Goal: Check status: Check status

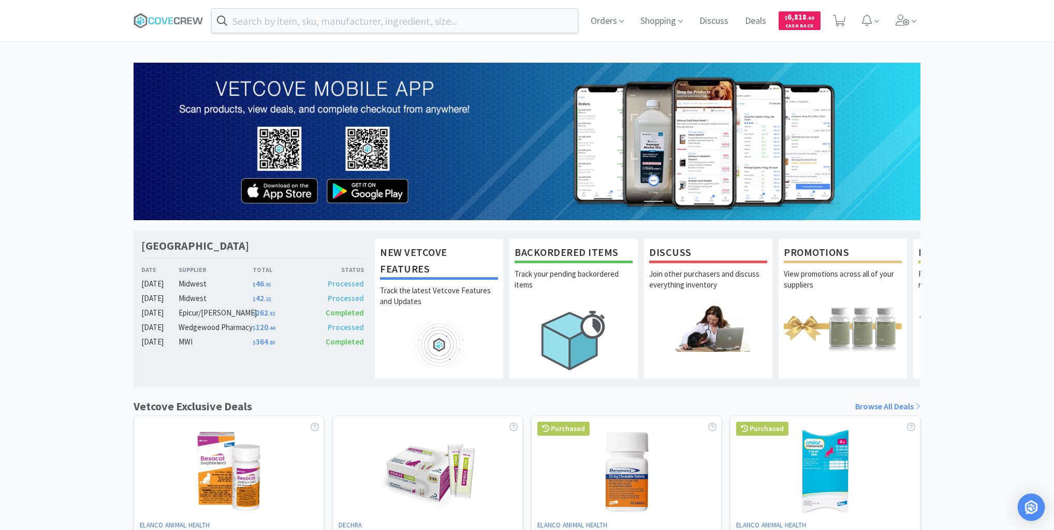
click at [1029, 503] on img "Open Intercom Messenger" at bounding box center [1031, 506] width 13 height 13
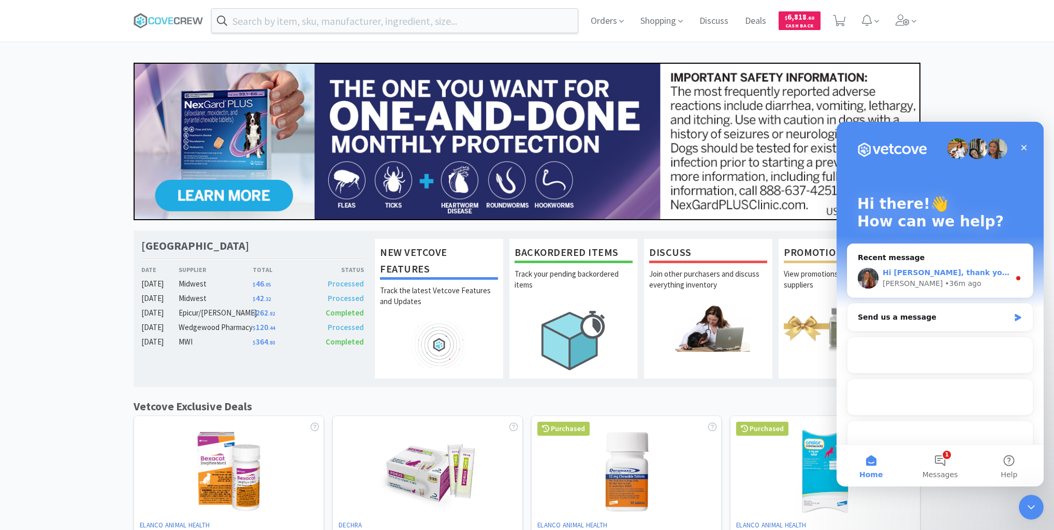
click at [928, 265] on div "Hi [PERSON_NAME], thank you for flagging this again! Our Engineers are actively…" at bounding box center [940, 278] width 185 height 38
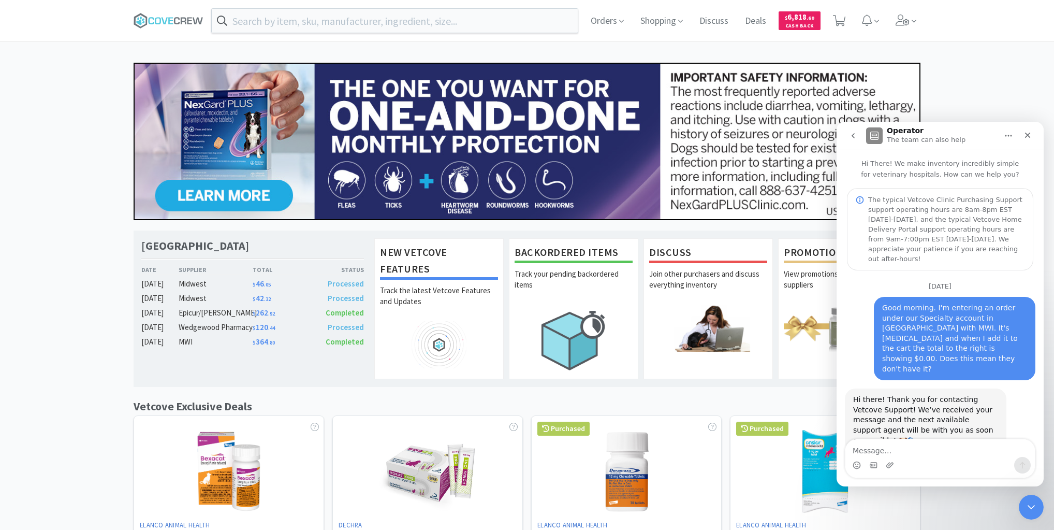
scroll to position [137, 0]
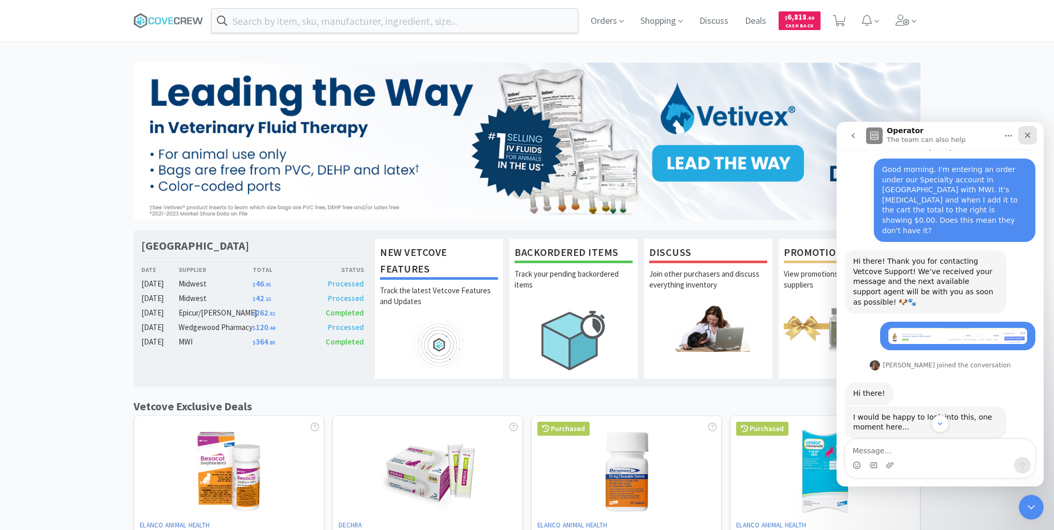
click at [1027, 134] on icon "Close" at bounding box center [1028, 136] width 6 height 6
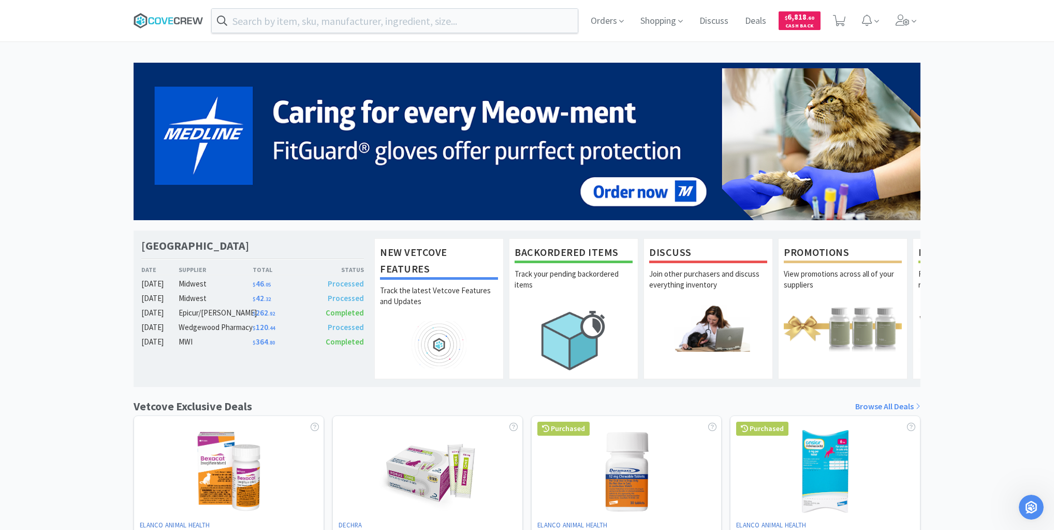
scroll to position [874, 0]
click at [176, 23] on icon at bounding box center [177, 20] width 6 height 7
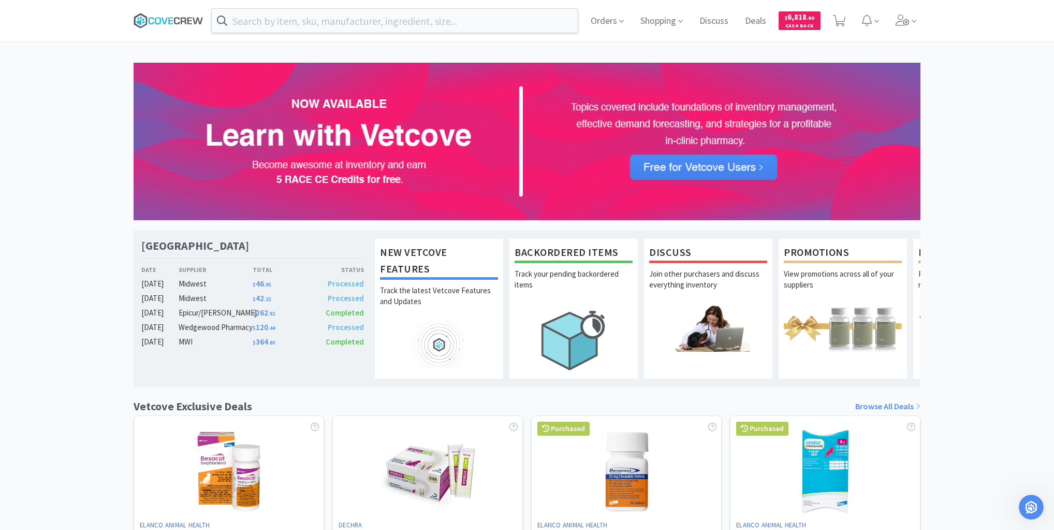
click at [178, 21] on icon at bounding box center [169, 21] width 70 height 16
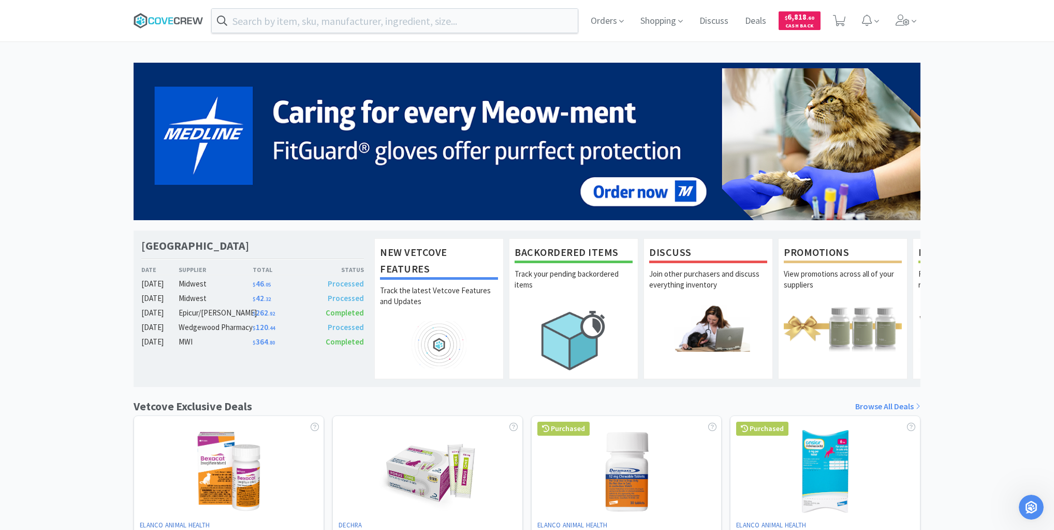
click at [160, 19] on icon at bounding box center [169, 21] width 70 height 16
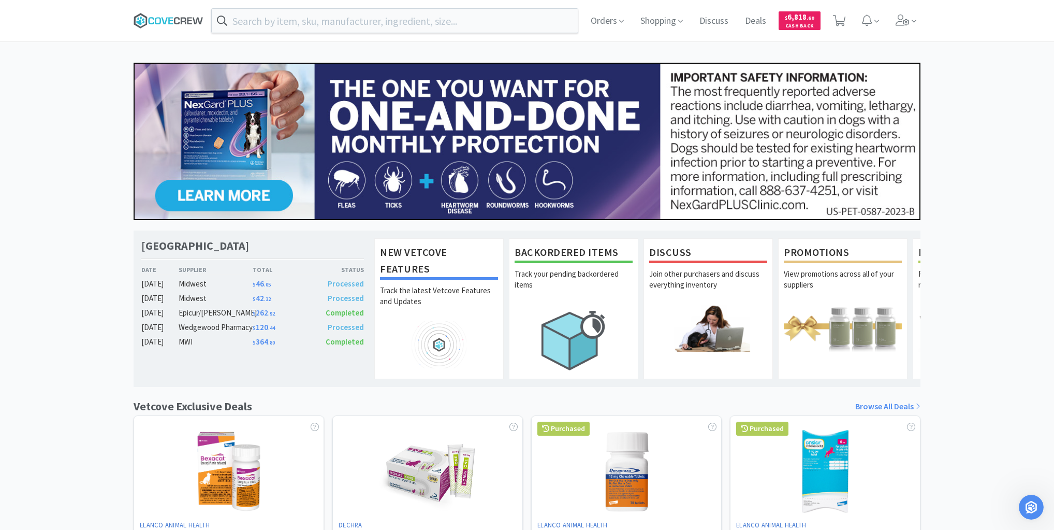
click at [164, 15] on icon at bounding box center [169, 21] width 70 height 16
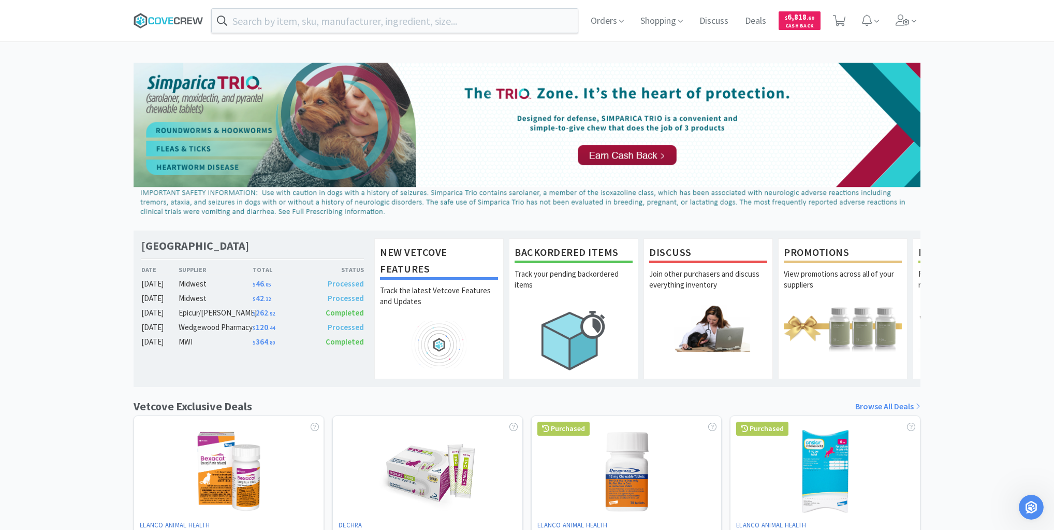
click at [167, 19] on icon at bounding box center [169, 21] width 70 height 16
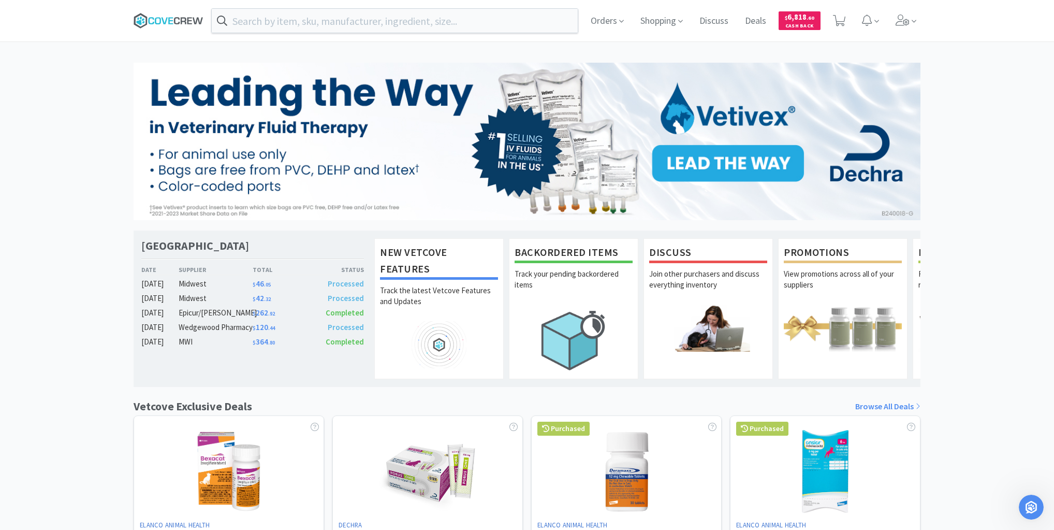
click at [164, 19] on icon at bounding box center [169, 21] width 70 height 16
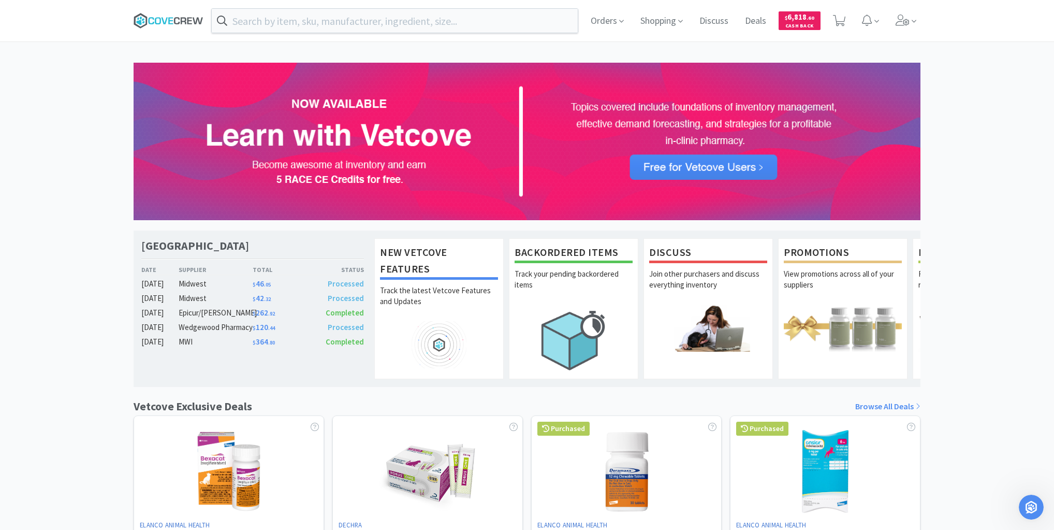
click at [188, 20] on icon at bounding box center [189, 20] width 5 height 7
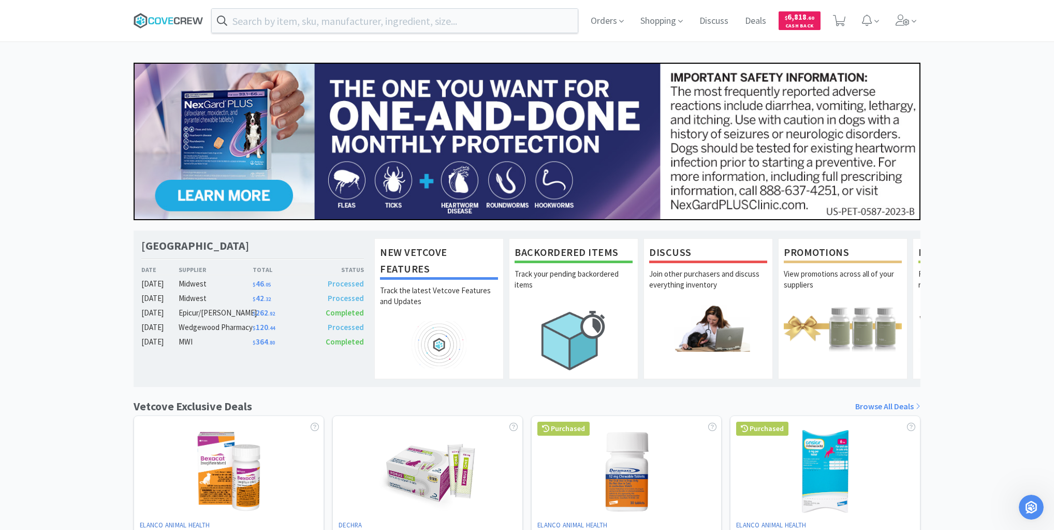
click at [161, 19] on icon at bounding box center [169, 21] width 70 height 16
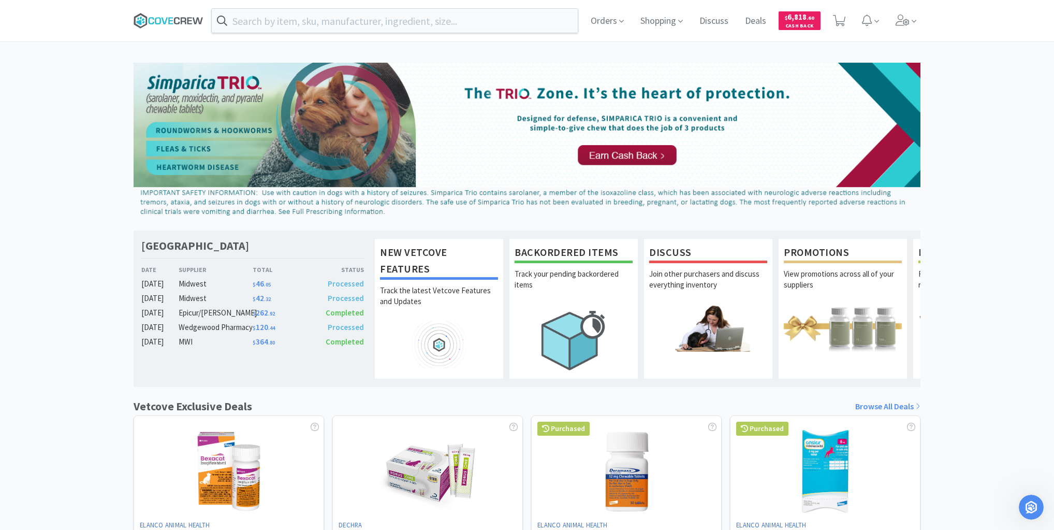
click at [197, 22] on icon at bounding box center [169, 21] width 70 height 16
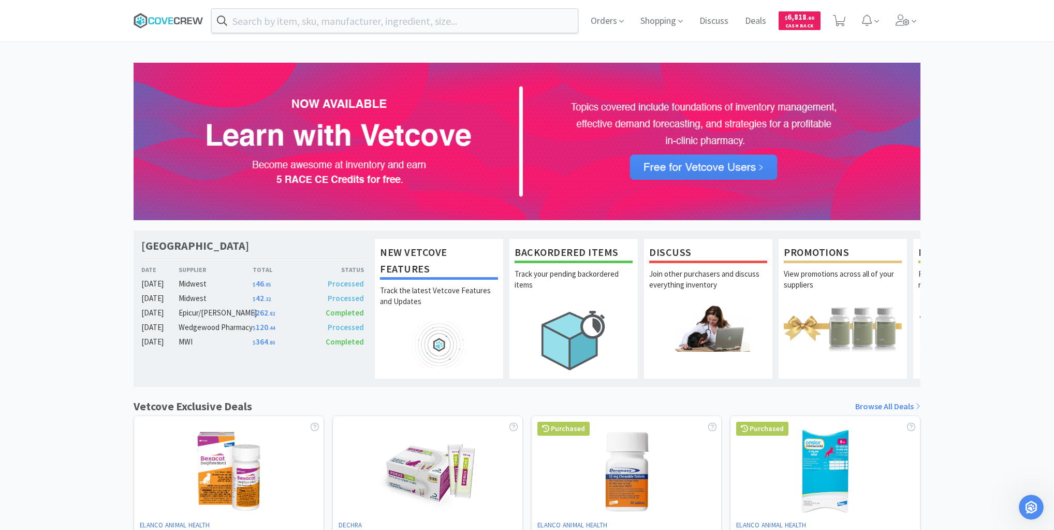
click at [181, 17] on icon at bounding box center [169, 21] width 70 height 16
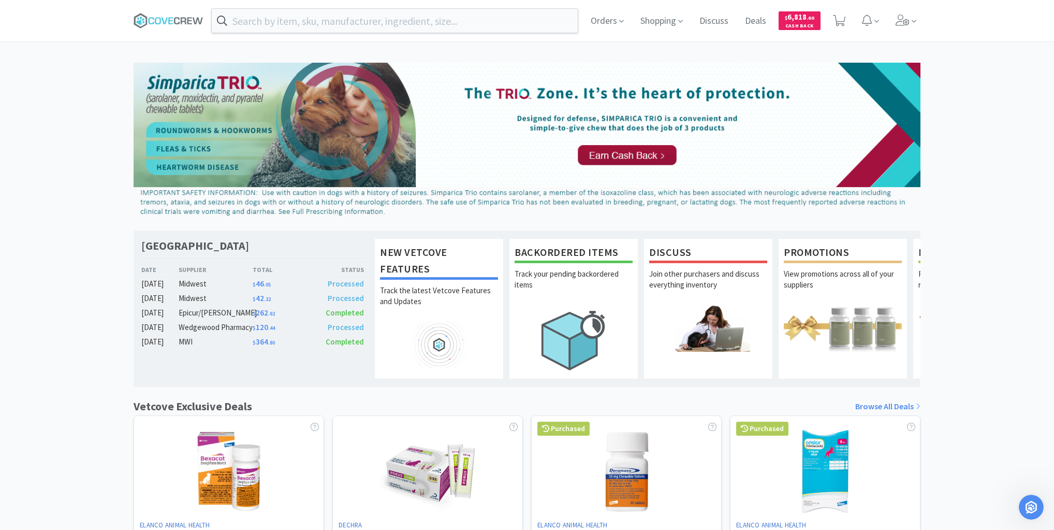
click at [989, 165] on div "[GEOGRAPHIC_DATA] Veterinary Specialty Center Date Supplier Total Status [DATE]…" at bounding box center [527, 457] width 1054 height 788
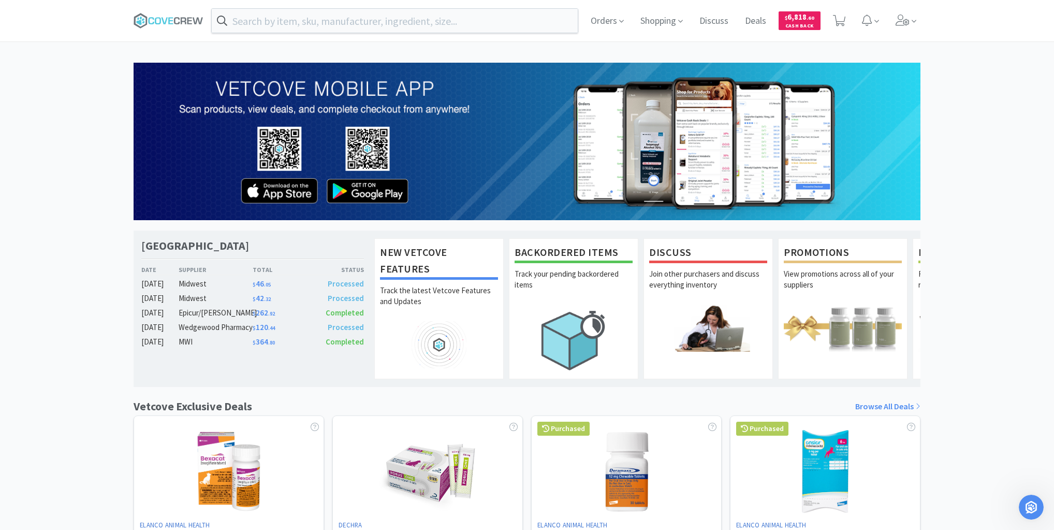
drag, startPoint x: 190, startPoint y: 20, endPoint x: 191, endPoint y: 30, distance: 9.9
click at [190, 21] on icon at bounding box center [189, 20] width 5 height 7
drag, startPoint x: 435, startPoint y: 21, endPoint x: 439, endPoint y: 25, distance: 6.2
click at [437, 22] on input "text" at bounding box center [395, 21] width 366 height 24
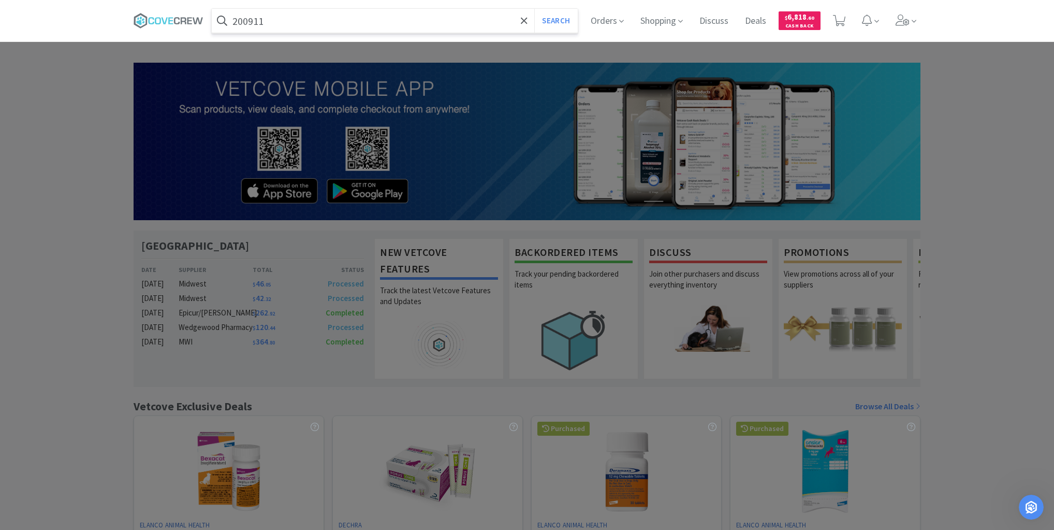
click at [534, 9] on button "Search" at bounding box center [555, 21] width 43 height 24
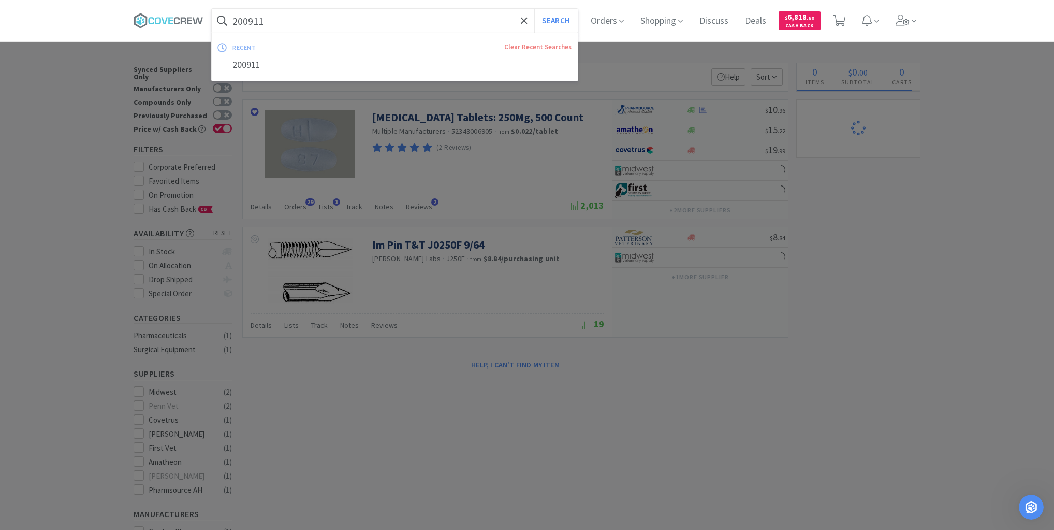
click at [335, 17] on input "200911" at bounding box center [395, 21] width 366 height 24
paste input "900179"
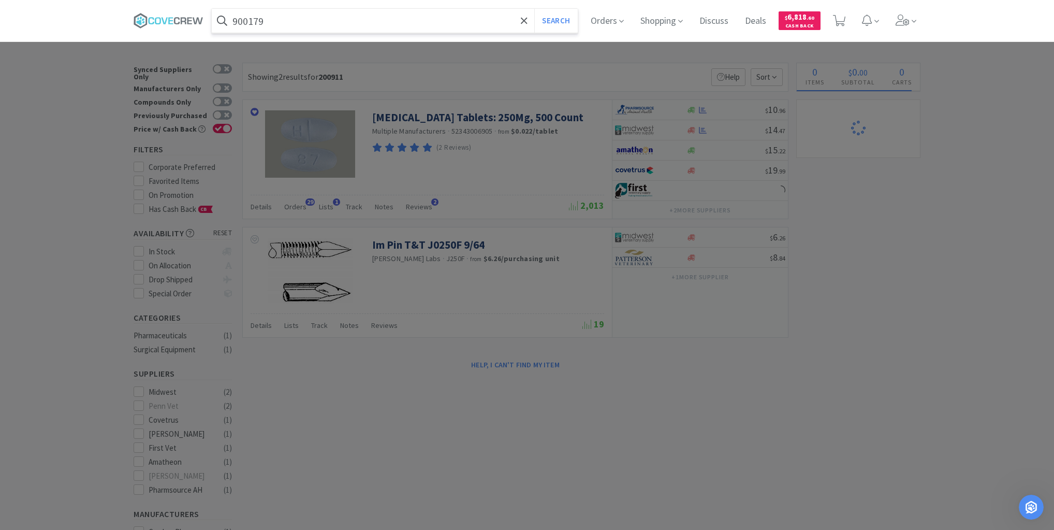
type input "900179."
click at [534, 9] on button "Search" at bounding box center [555, 21] width 43 height 24
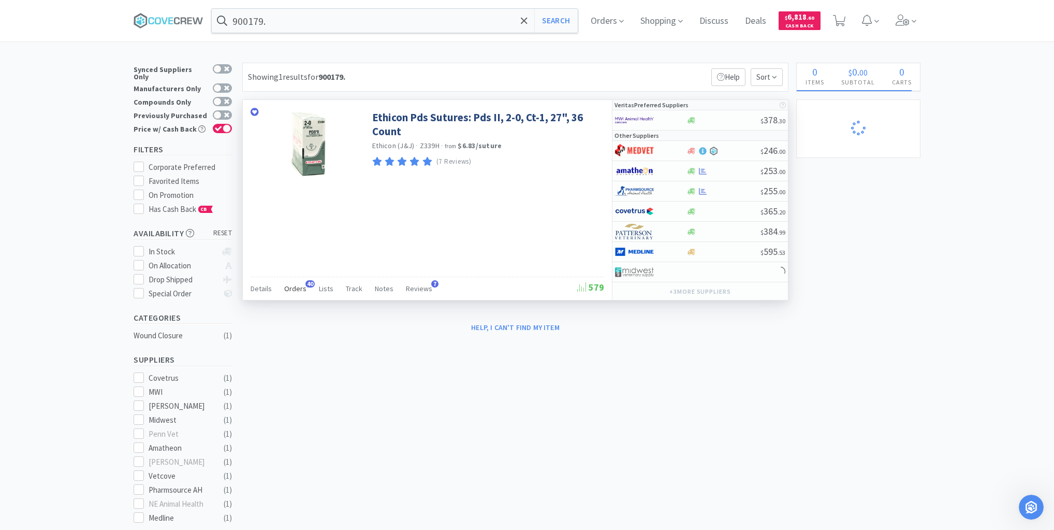
click at [297, 290] on span "Orders" at bounding box center [295, 288] width 22 height 9
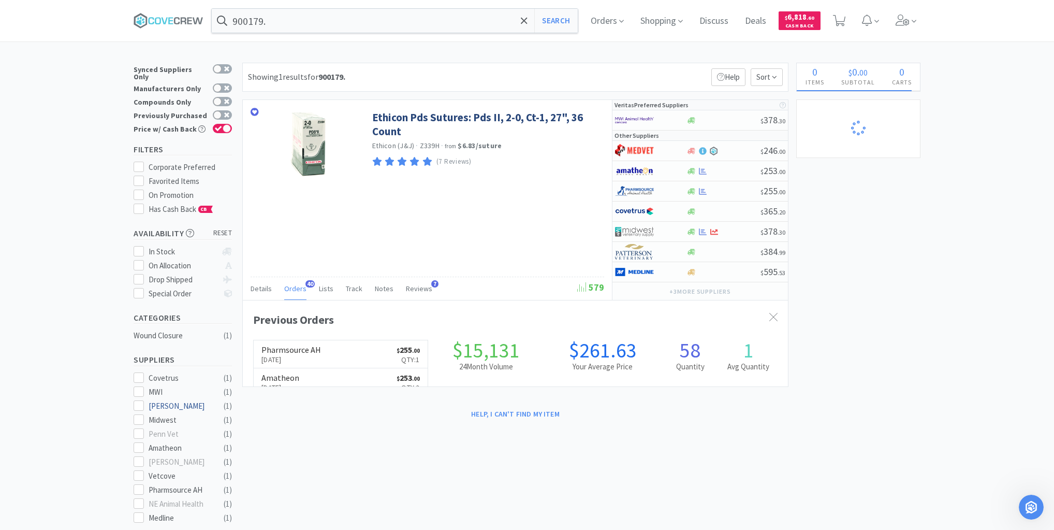
scroll to position [278, 545]
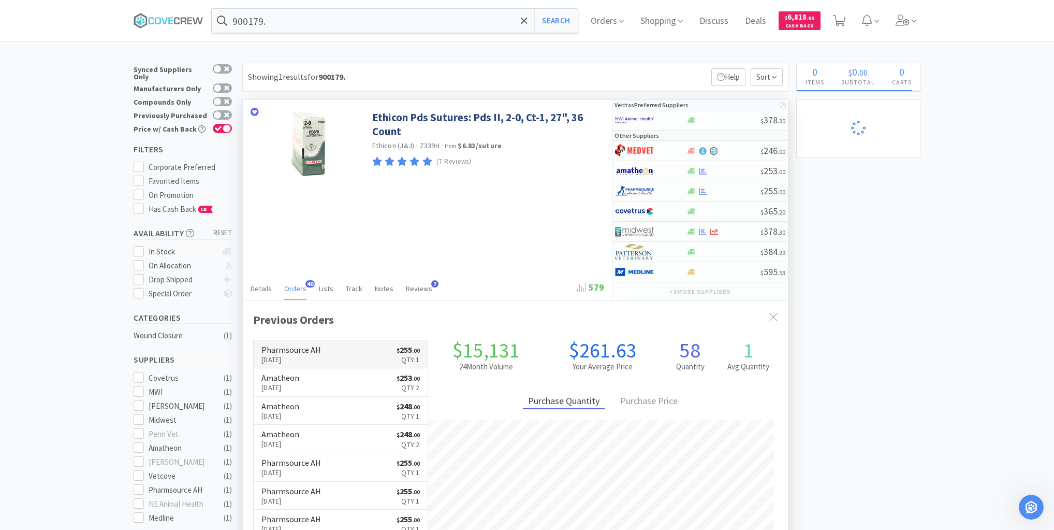
click at [355, 352] on link "Pharmsource AH [DATE] $ 255 . 00 Qty: 1" at bounding box center [341, 354] width 174 height 28
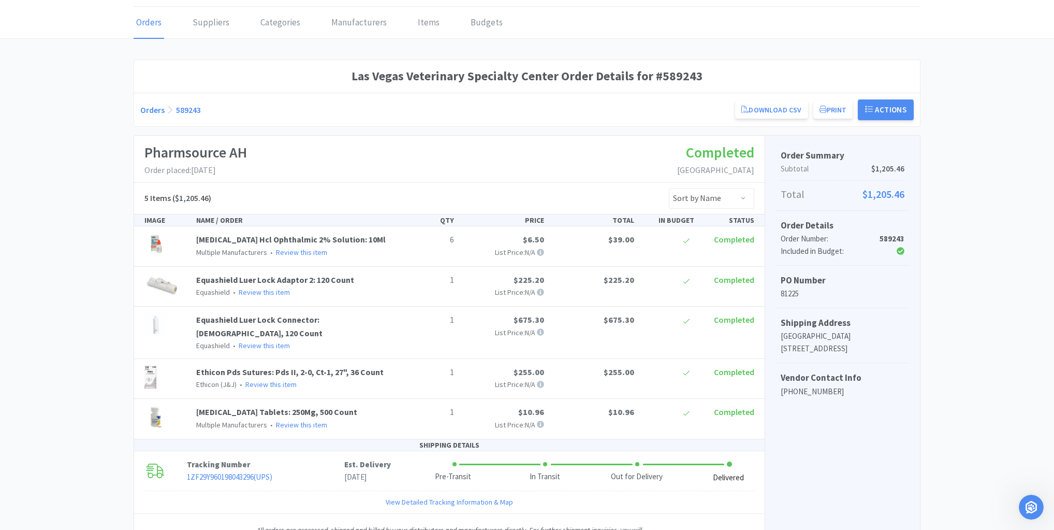
scroll to position [80, 0]
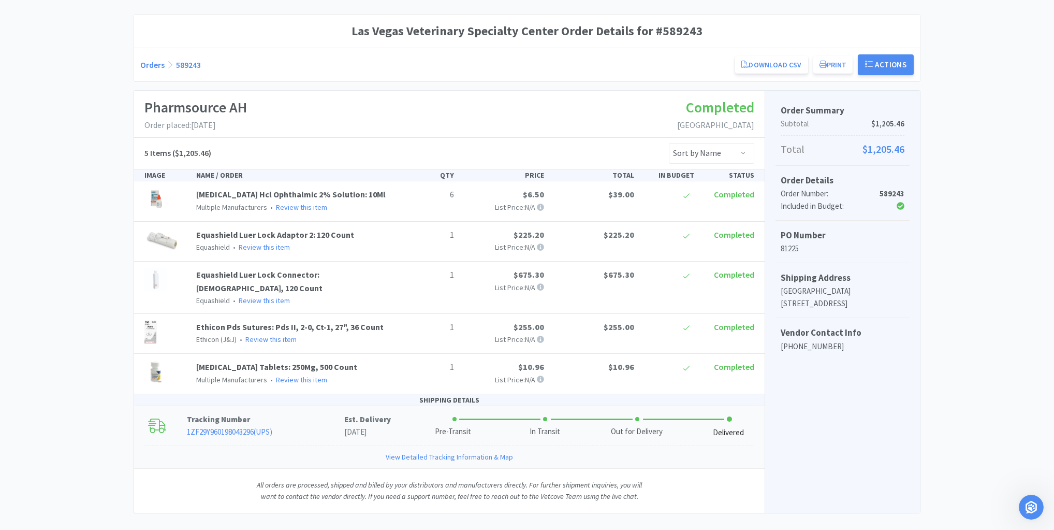
click at [407, 451] on link "View Detailed Tracking Information & Map" at bounding box center [449, 456] width 127 height 11
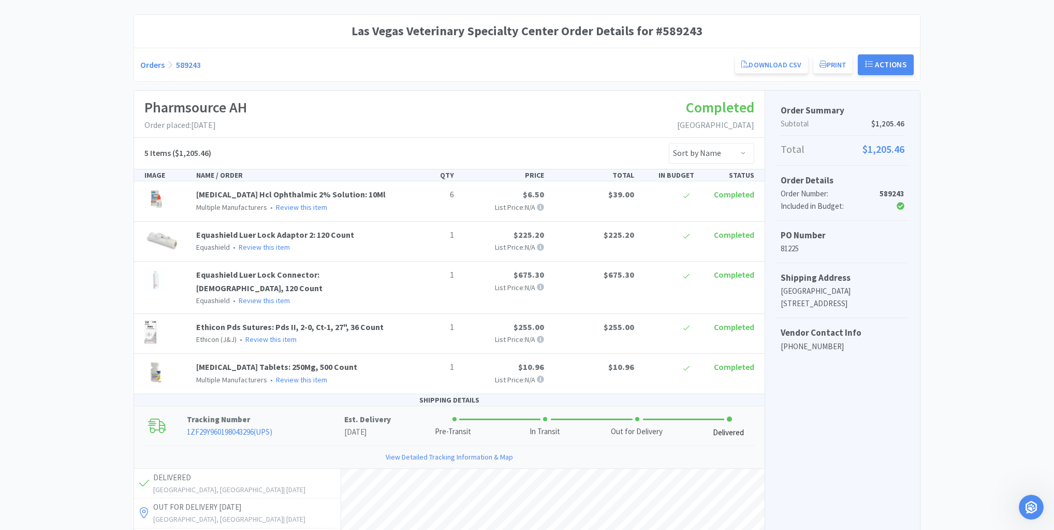
click at [300, 445] on div "View Detailed Tracking Information & Map" at bounding box center [449, 456] width 610 height 22
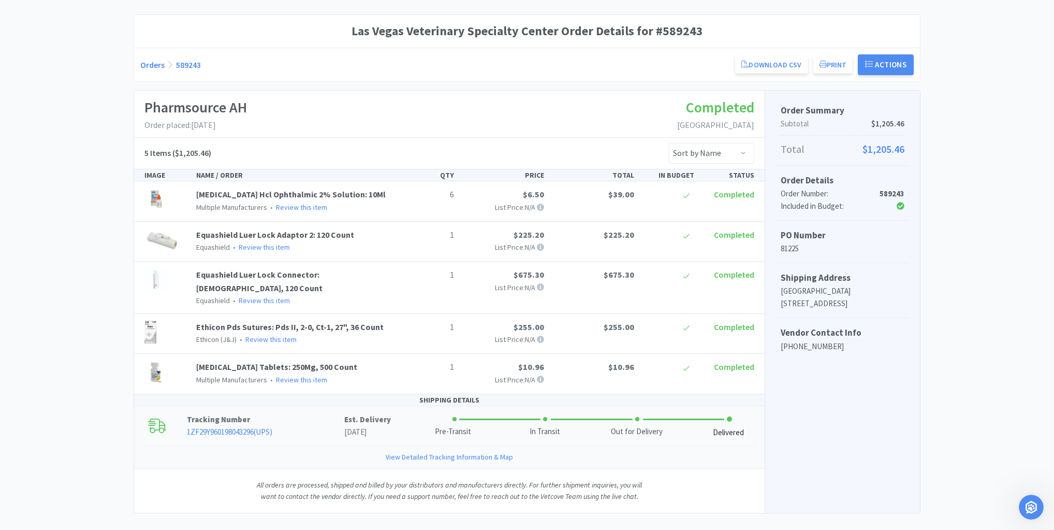
click at [232, 427] on link "1ZF29Y960198043296 ( UPS )" at bounding box center [229, 432] width 85 height 10
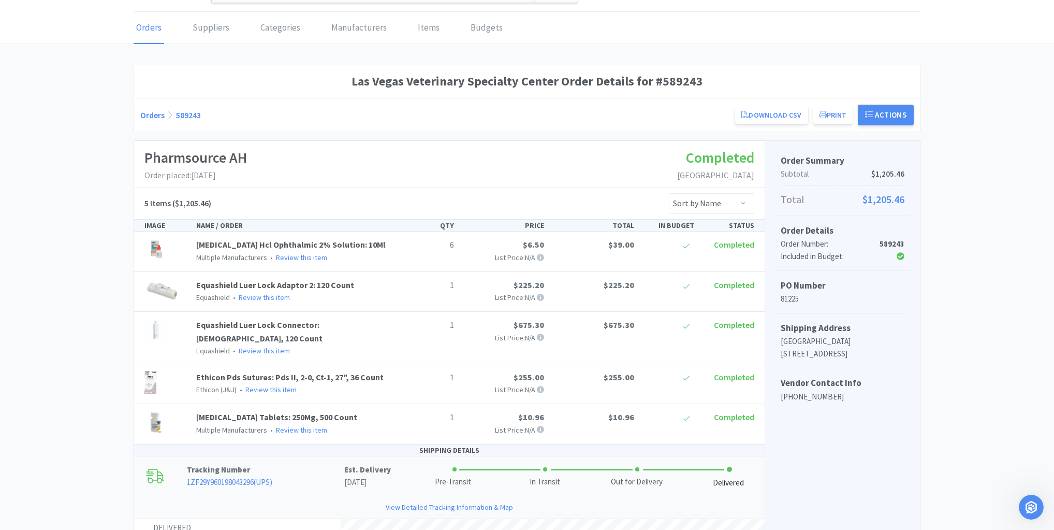
scroll to position [0, 0]
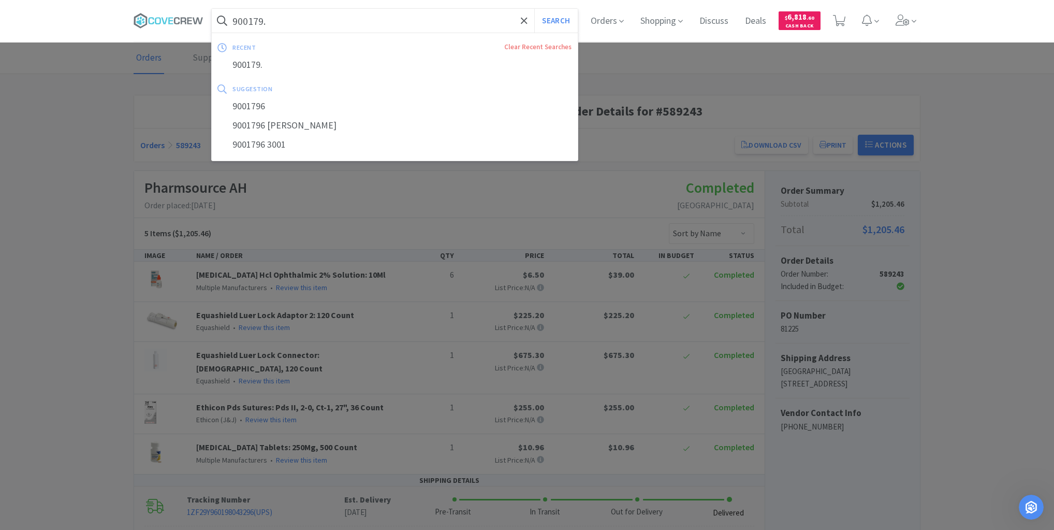
click at [319, 21] on input "900179." at bounding box center [395, 21] width 366 height 24
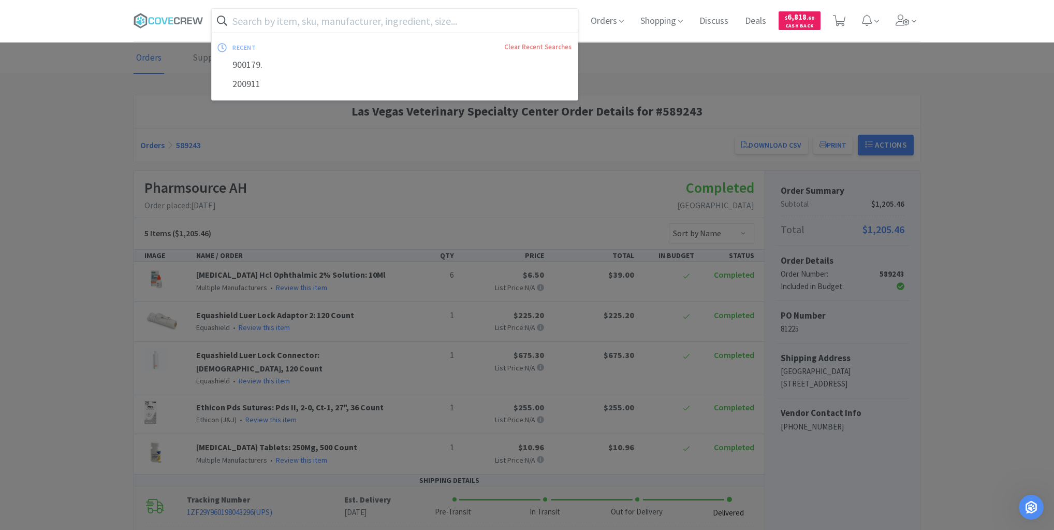
paste input "009873"
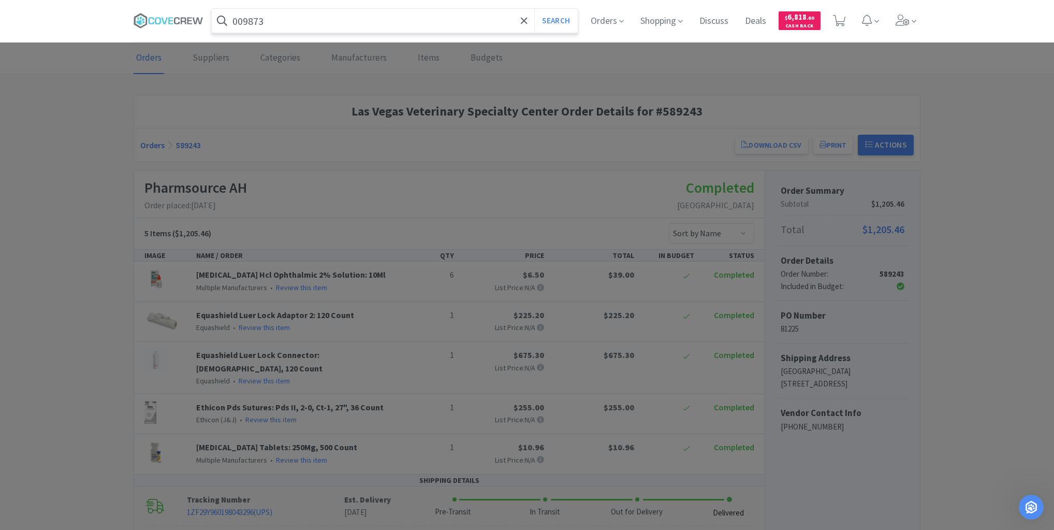
type input "009873"
click at [534, 9] on button "Search" at bounding box center [555, 21] width 43 height 24
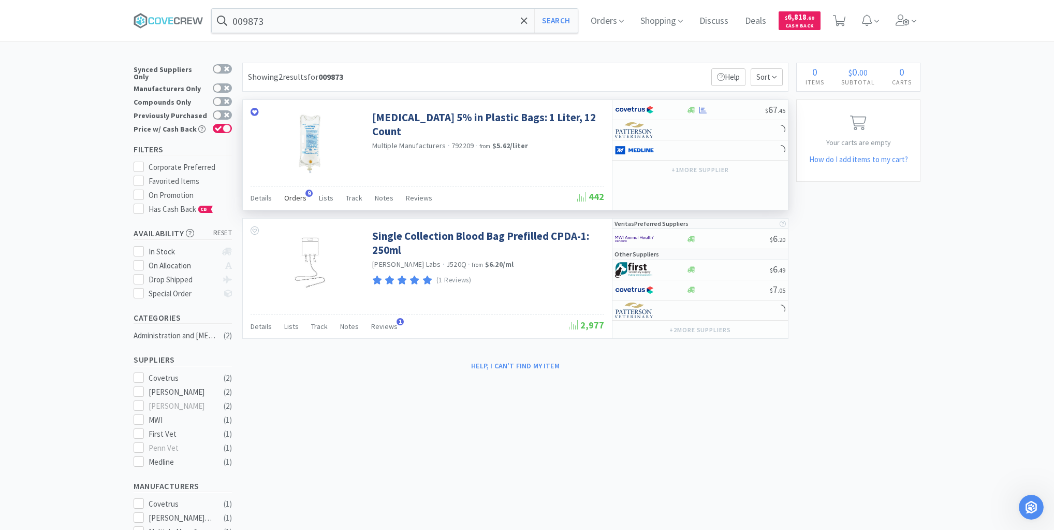
click at [298, 196] on span "Orders" at bounding box center [295, 197] width 22 height 9
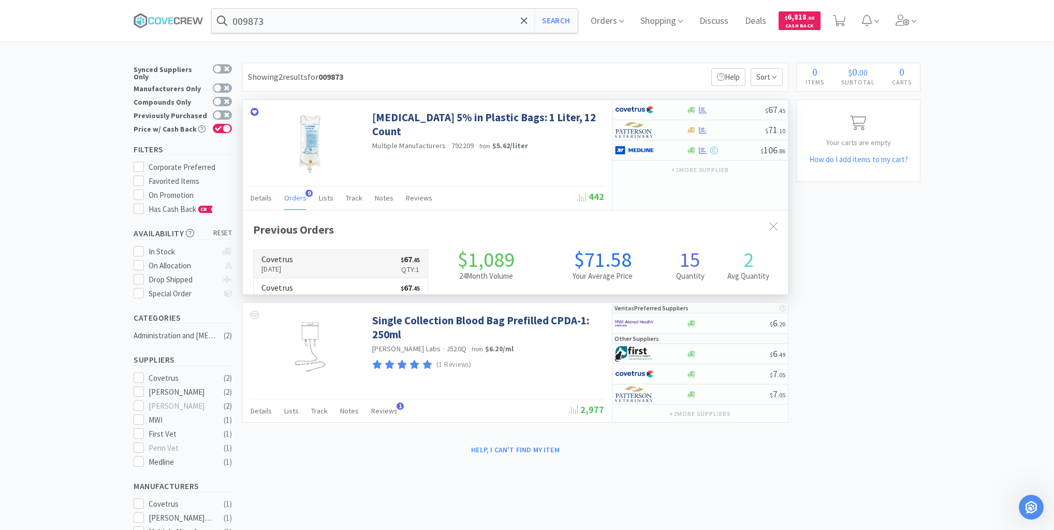
scroll to position [278, 545]
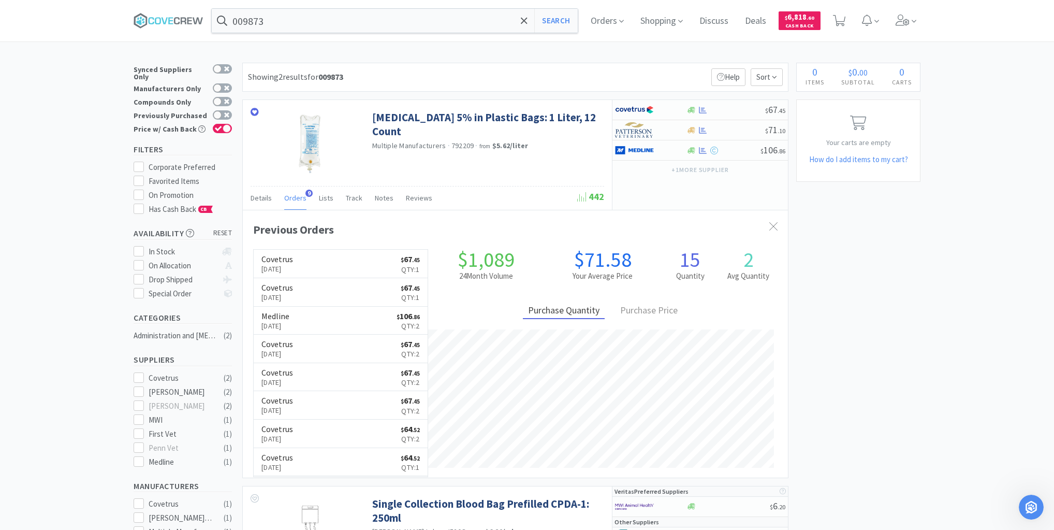
click at [321, 261] on link "Covetrus [DATE] $ 67 . 45 Qty: 1" at bounding box center [341, 264] width 174 height 28
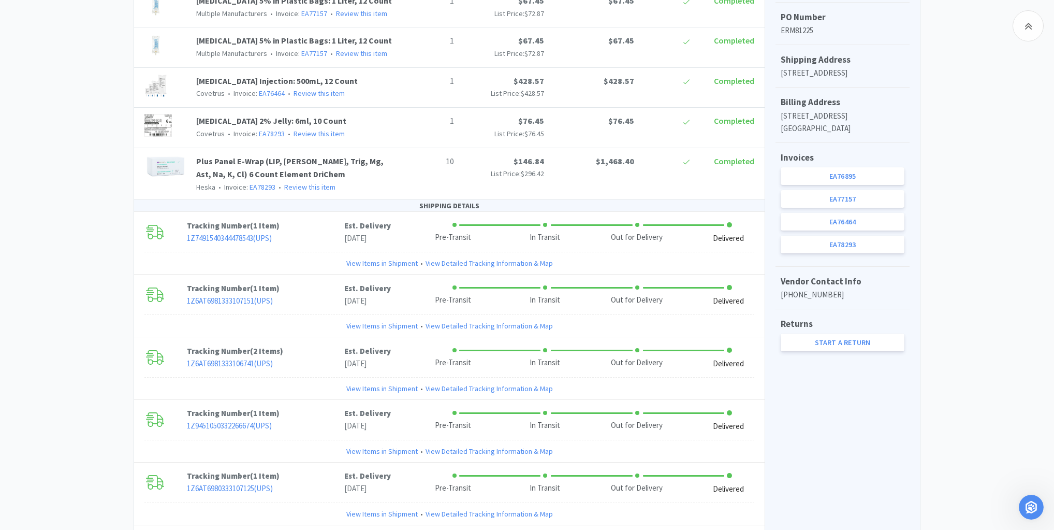
scroll to position [394, 0]
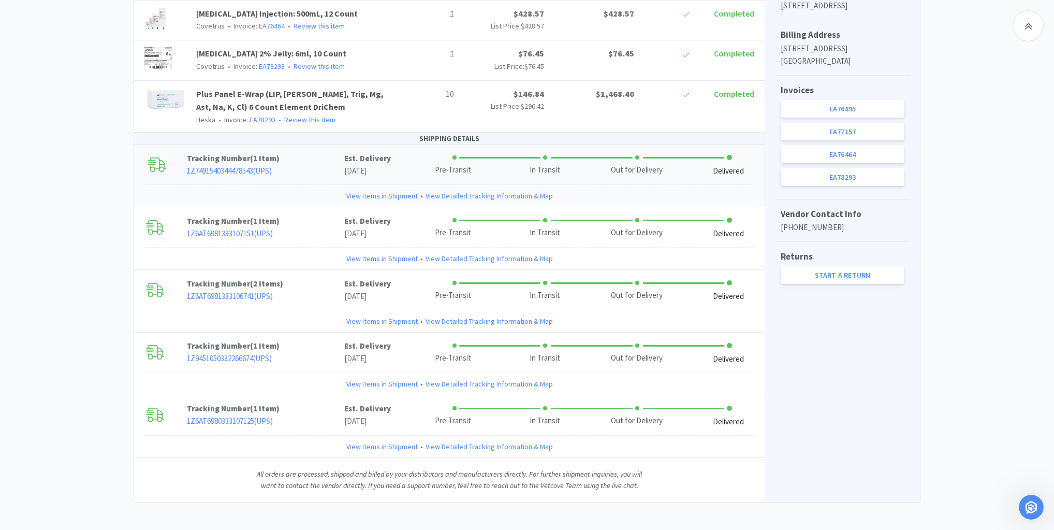
click at [380, 193] on link "View Items in Shipment" at bounding box center [381, 195] width 71 height 11
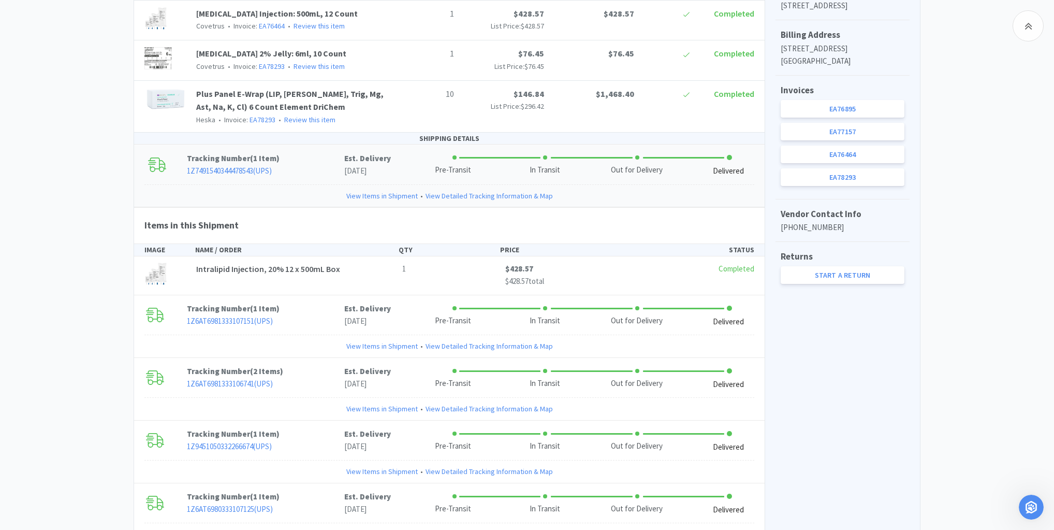
click at [380, 193] on link "View Items in Shipment" at bounding box center [381, 195] width 71 height 11
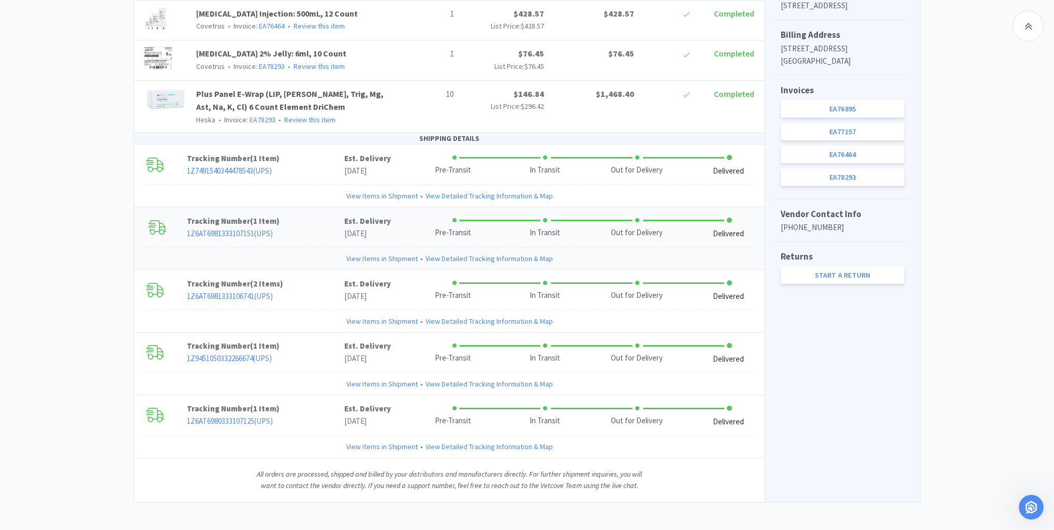
click at [370, 256] on link "View Items in Shipment" at bounding box center [381, 258] width 71 height 11
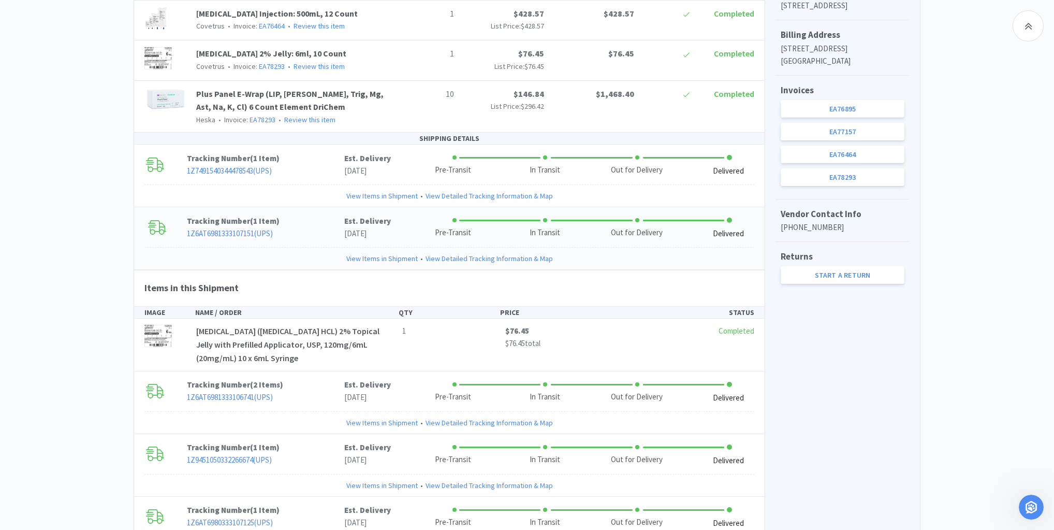
click at [370, 255] on link "View Items in Shipment" at bounding box center [381, 258] width 71 height 11
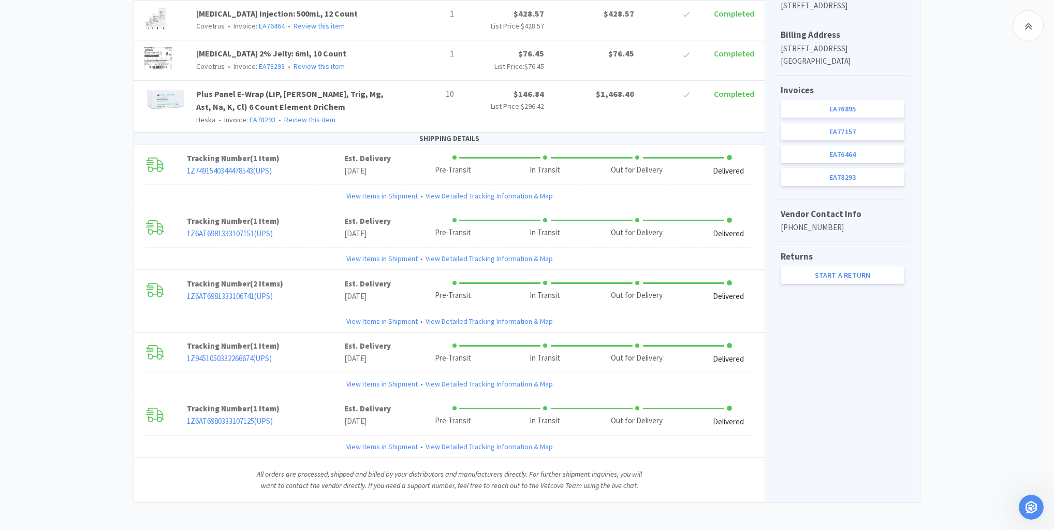
click at [253, 482] on div "All orders are processed, shipped and billed by your distributors and manufactu…" at bounding box center [449, 480] width 414 height 44
click at [388, 257] on link "View Items in Shipment" at bounding box center [381, 258] width 71 height 11
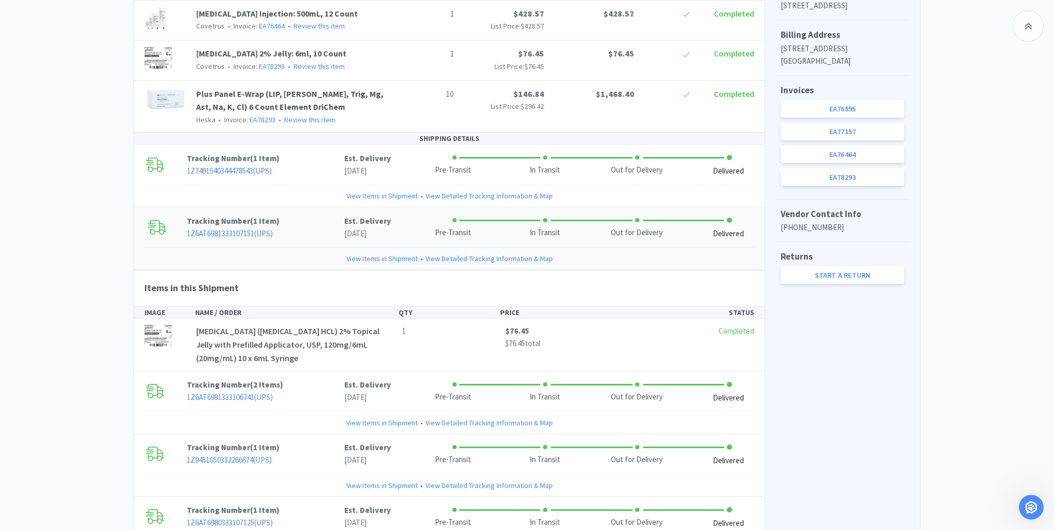
click at [388, 257] on link "View Items in Shipment" at bounding box center [381, 258] width 71 height 11
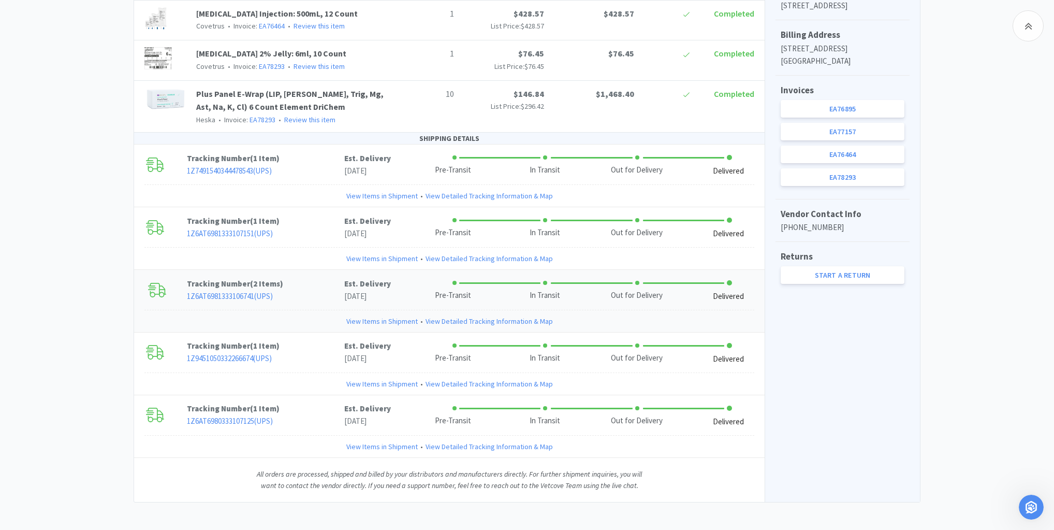
click at [380, 320] on link "View Items in Shipment" at bounding box center [381, 320] width 71 height 11
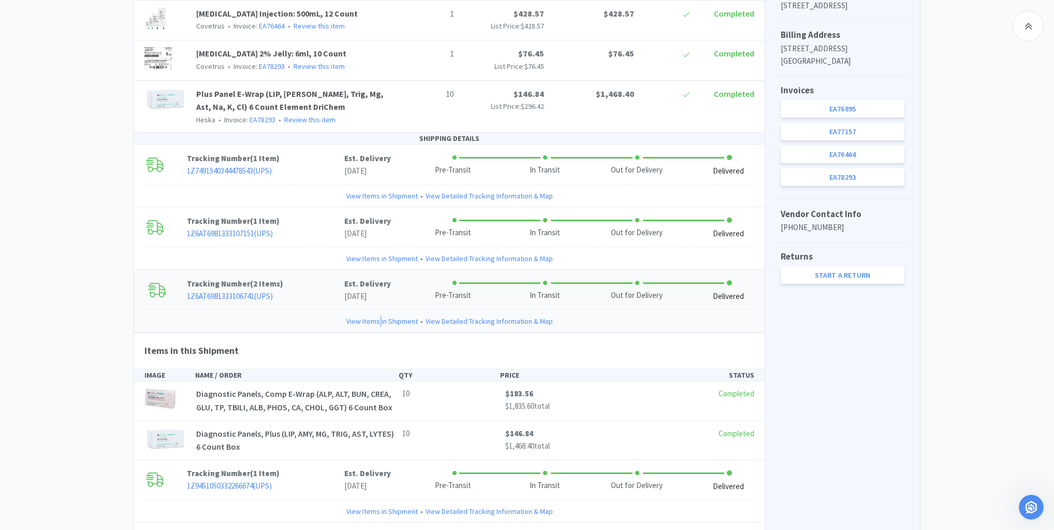
click at [381, 320] on link "View Items in Shipment" at bounding box center [381, 320] width 71 height 11
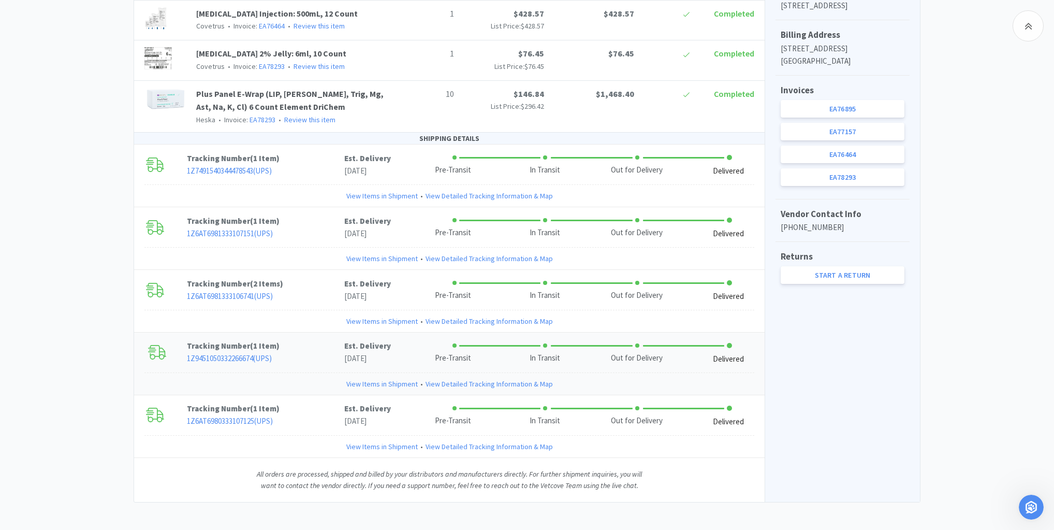
click at [381, 378] on link "View Items in Shipment" at bounding box center [381, 383] width 71 height 11
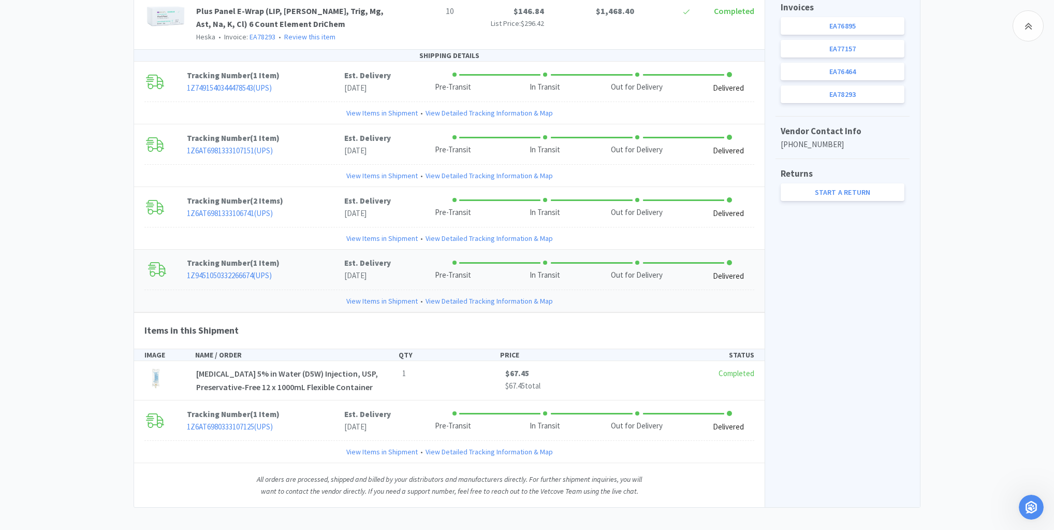
scroll to position [476, 0]
click at [379, 446] on link "View Items in Shipment" at bounding box center [381, 451] width 71 height 11
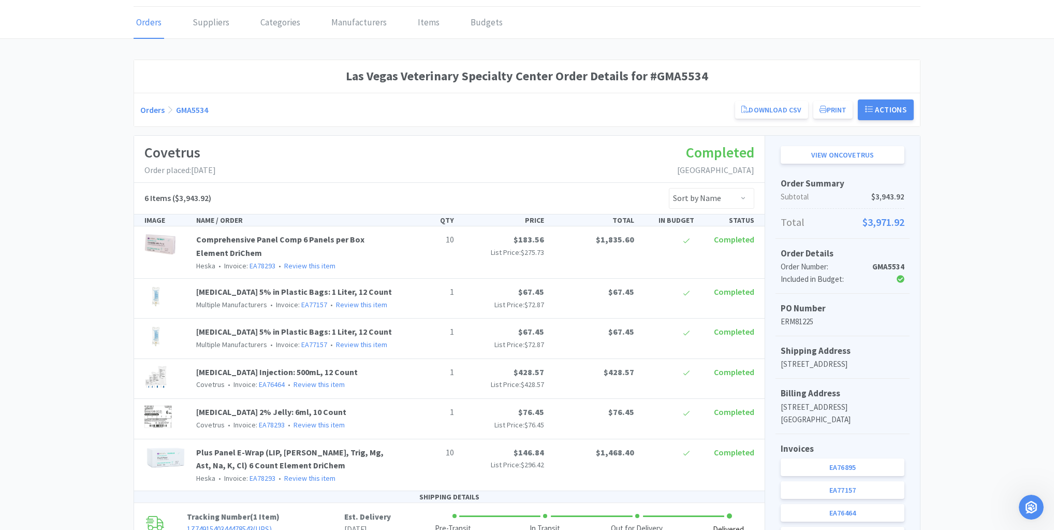
scroll to position [0, 0]
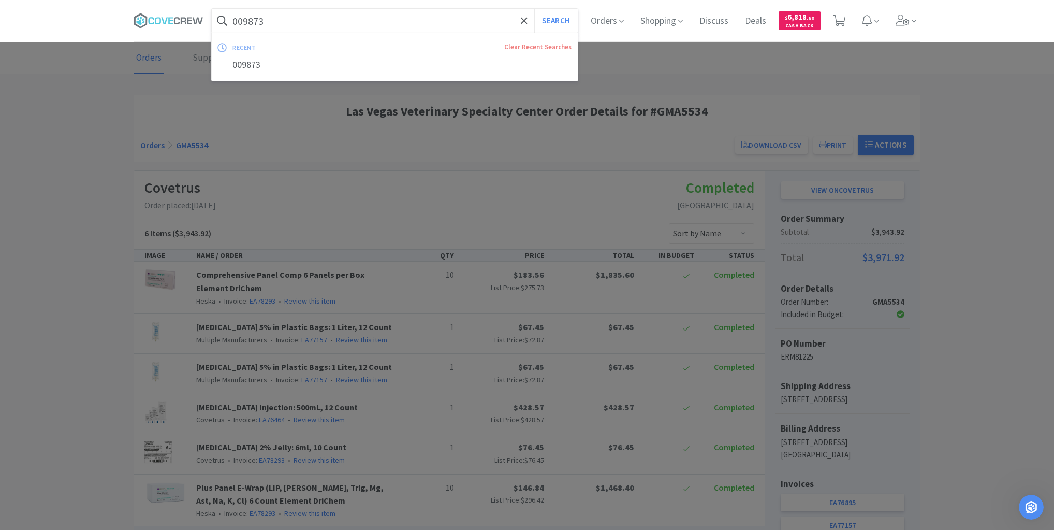
click at [315, 17] on input "009873" at bounding box center [395, 21] width 366 height 24
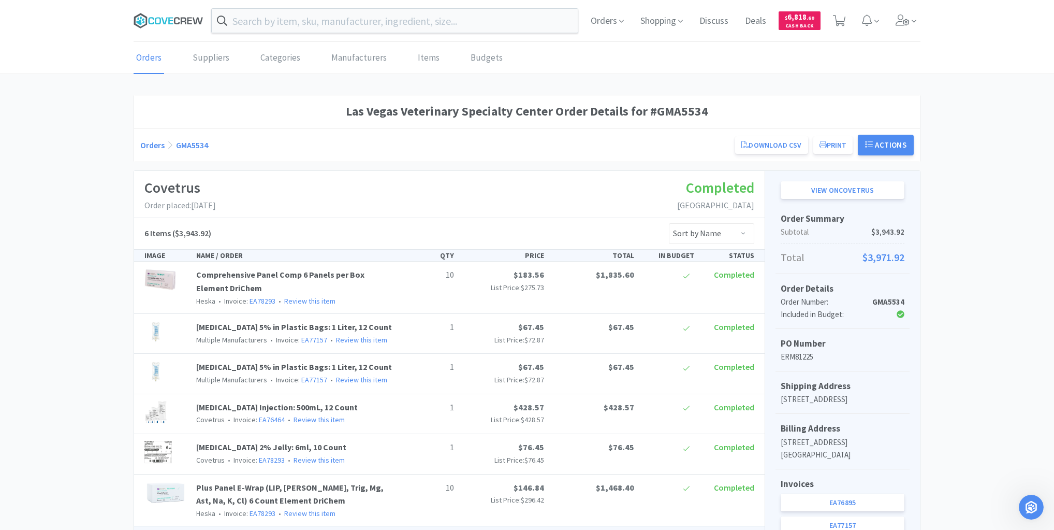
click at [177, 20] on icon at bounding box center [169, 21] width 70 height 16
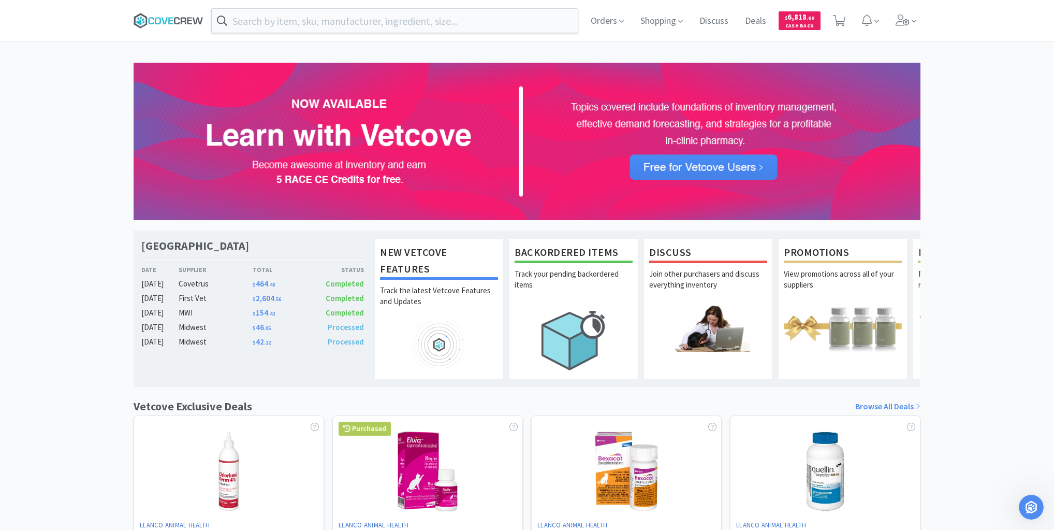
click at [187, 22] on icon at bounding box center [189, 20] width 5 height 7
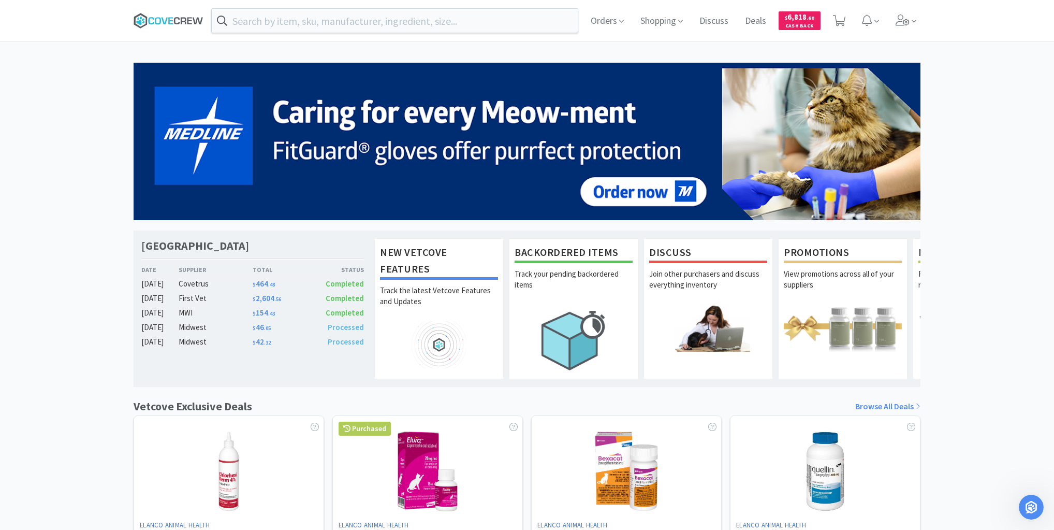
click at [172, 23] on icon at bounding box center [170, 20] width 5 height 7
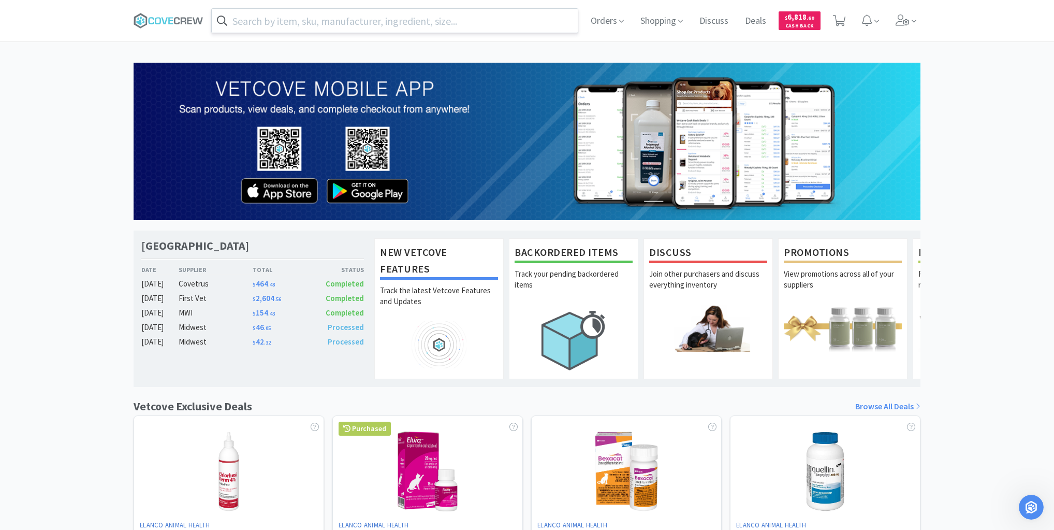
click at [352, 21] on input "text" at bounding box center [395, 21] width 366 height 24
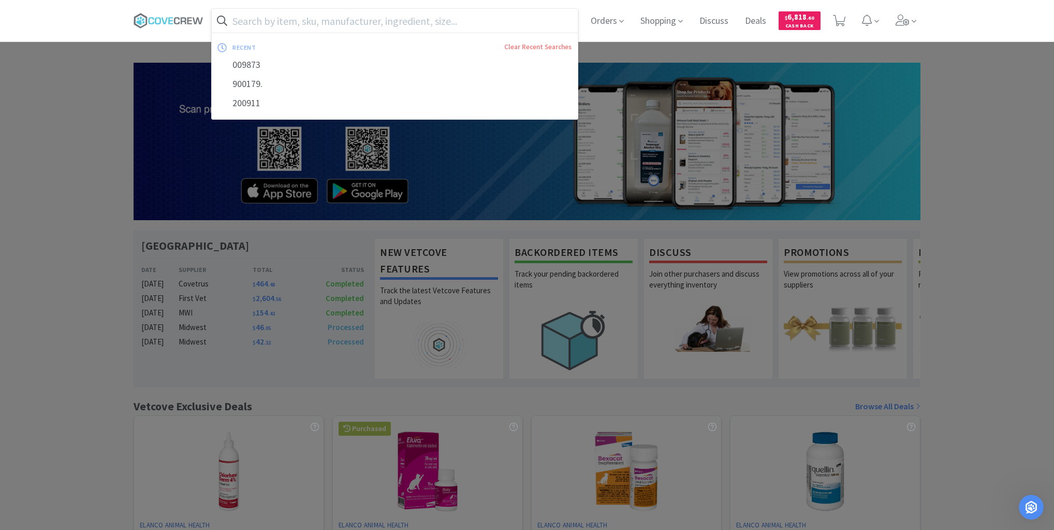
paste input "10022182"
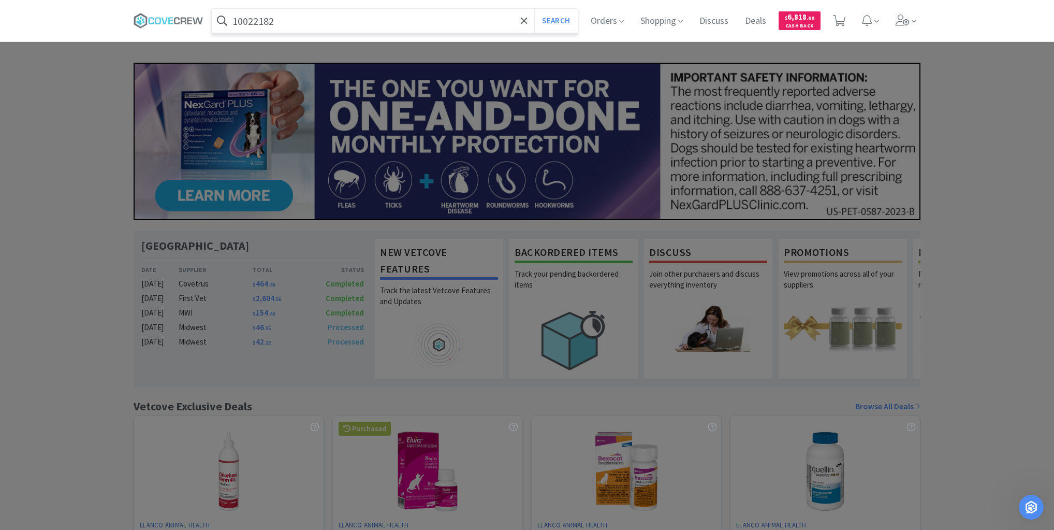
click at [534, 9] on button "Search" at bounding box center [555, 21] width 43 height 24
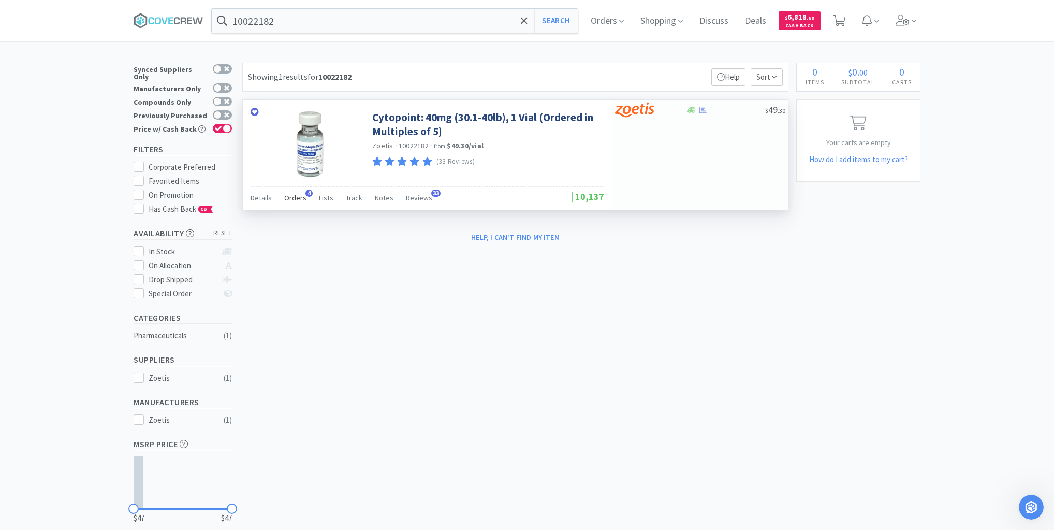
click at [298, 197] on span "Orders" at bounding box center [295, 197] width 22 height 9
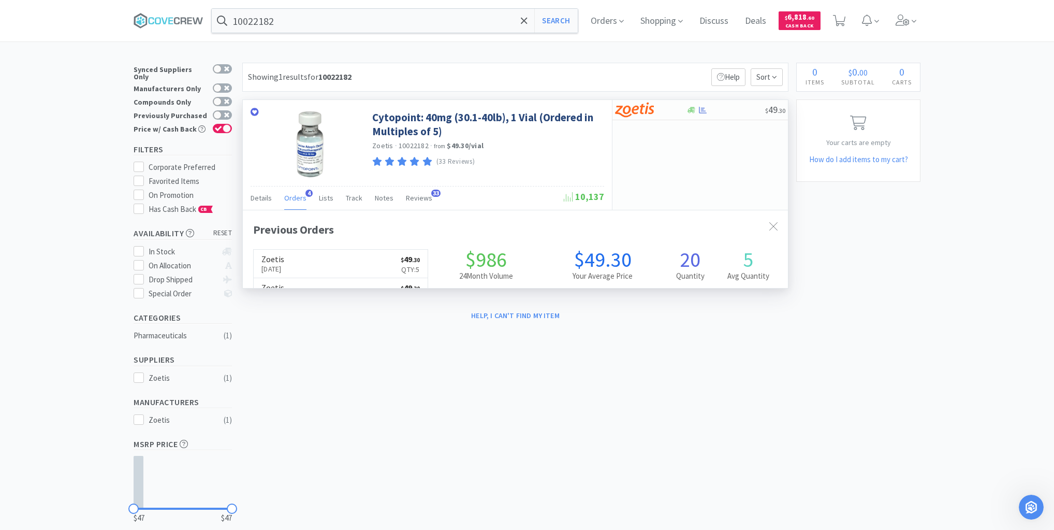
scroll to position [268, 545]
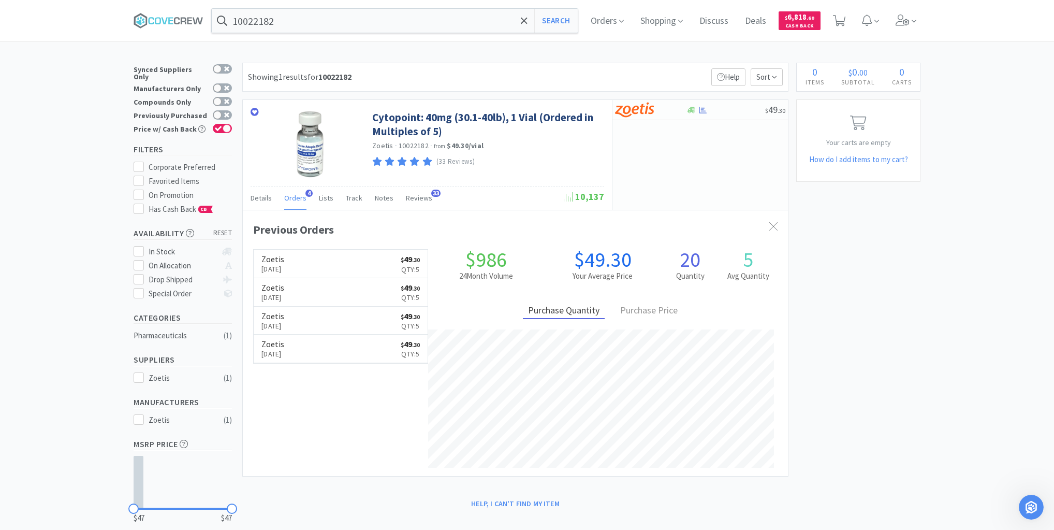
click at [319, 261] on link "Zoetis [DATE] $ 49 . 30 Qty: 5" at bounding box center [341, 264] width 174 height 28
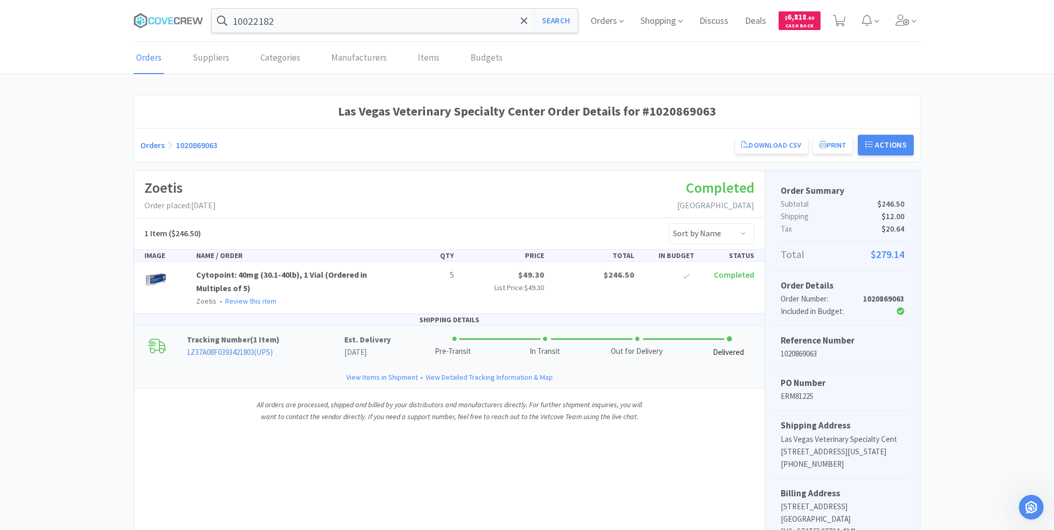
click at [243, 350] on link "1Z37A08F0393421803 ( UPS )" at bounding box center [230, 352] width 86 height 10
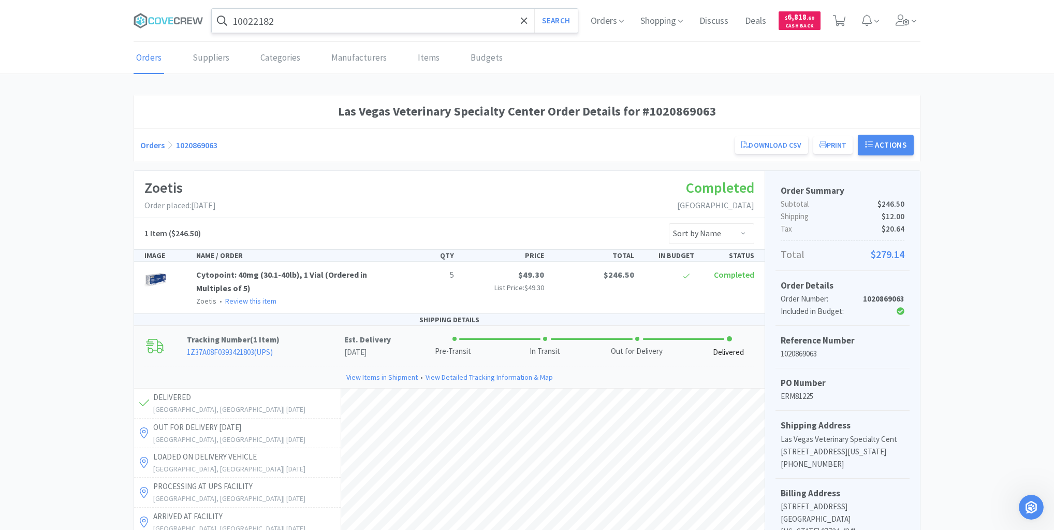
click at [279, 15] on input "10022182" at bounding box center [395, 21] width 366 height 24
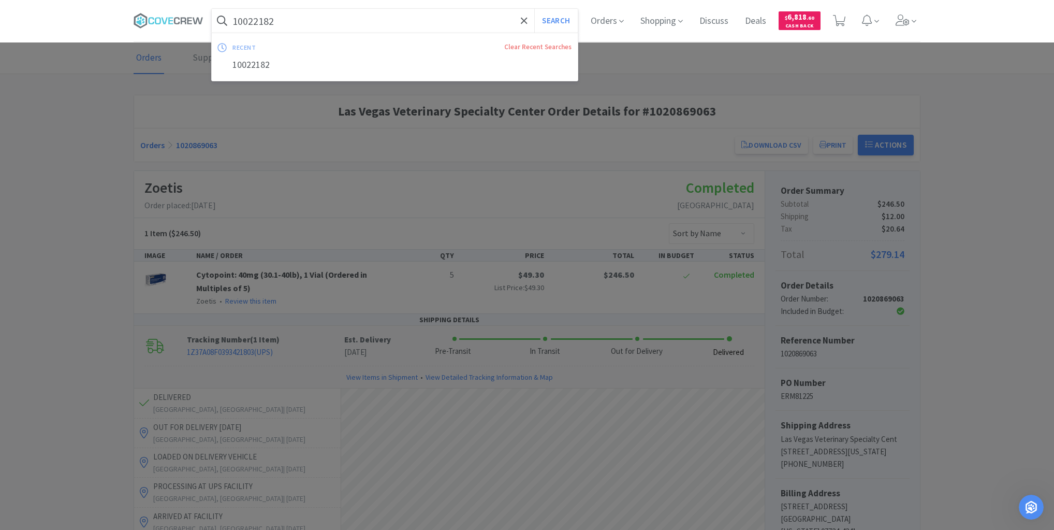
paste input "3386"
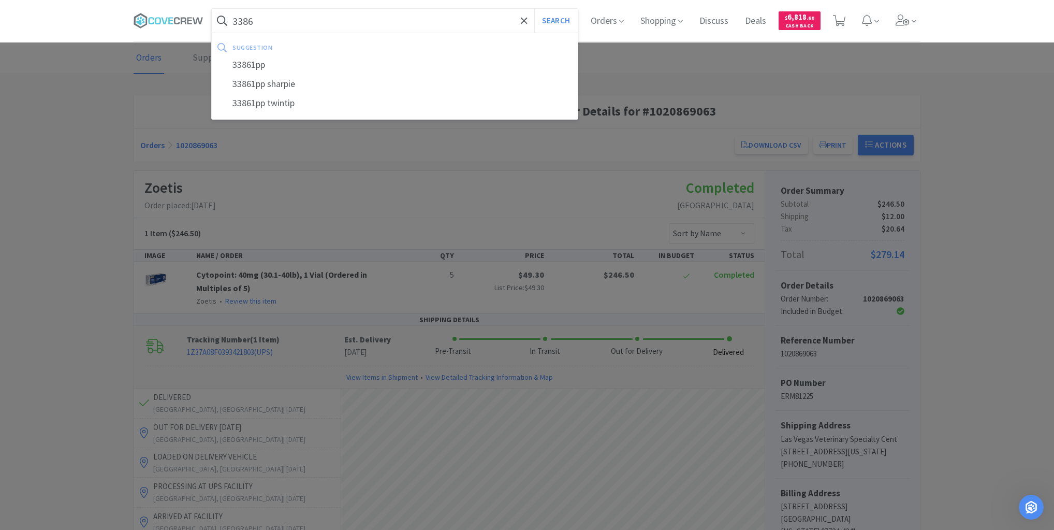
type input "3386"
click at [534, 9] on button "Search" at bounding box center [555, 21] width 43 height 24
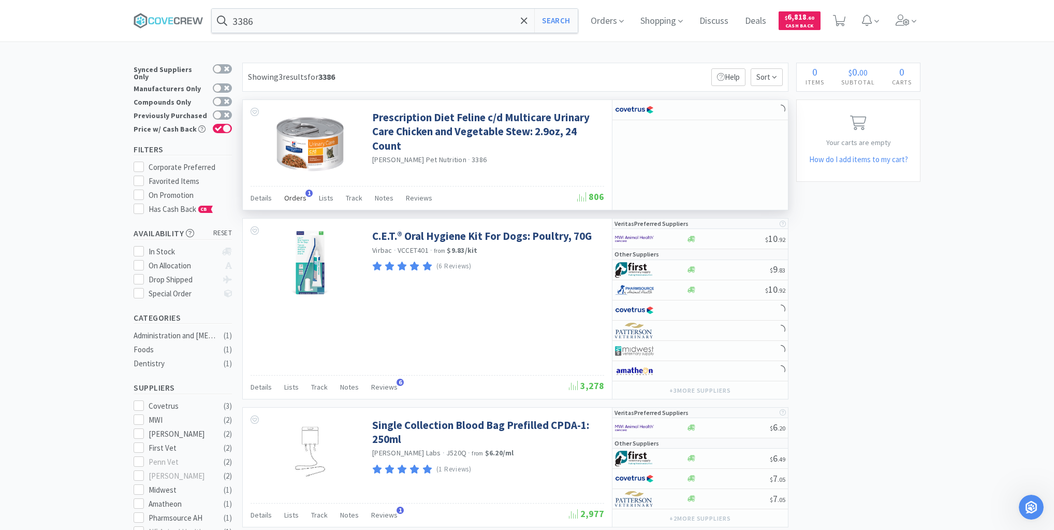
click at [299, 197] on span "Orders" at bounding box center [295, 197] width 22 height 9
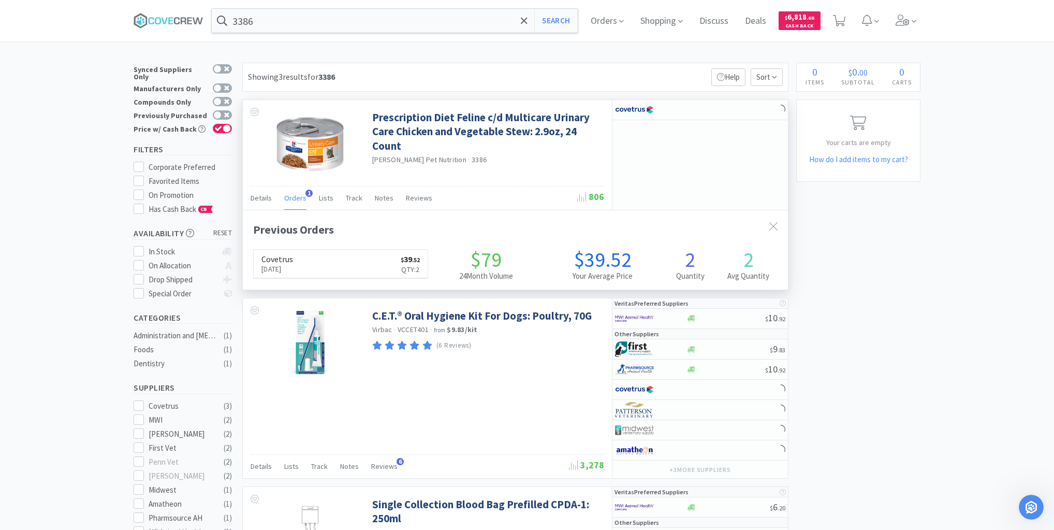
scroll to position [268, 545]
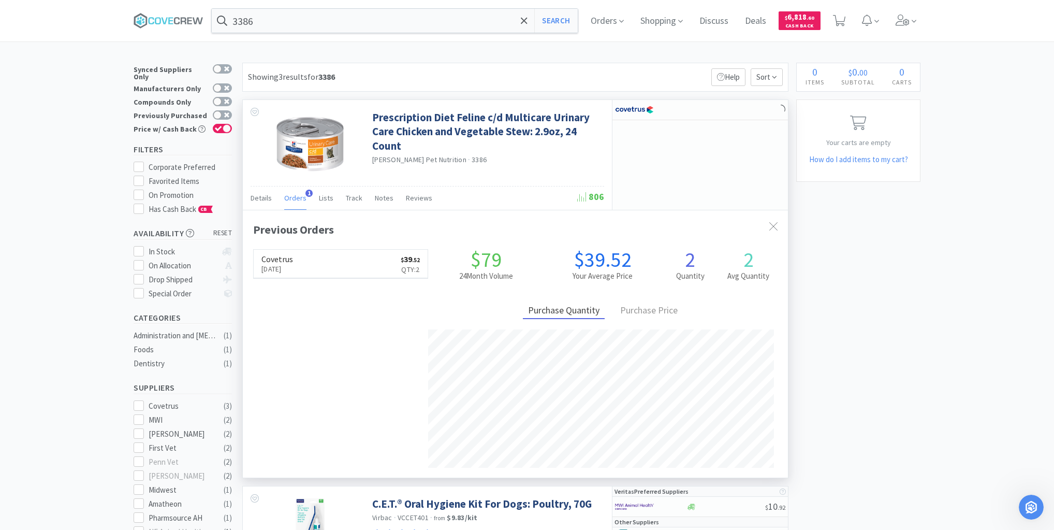
click at [297, 198] on span "Orders" at bounding box center [295, 197] width 22 height 9
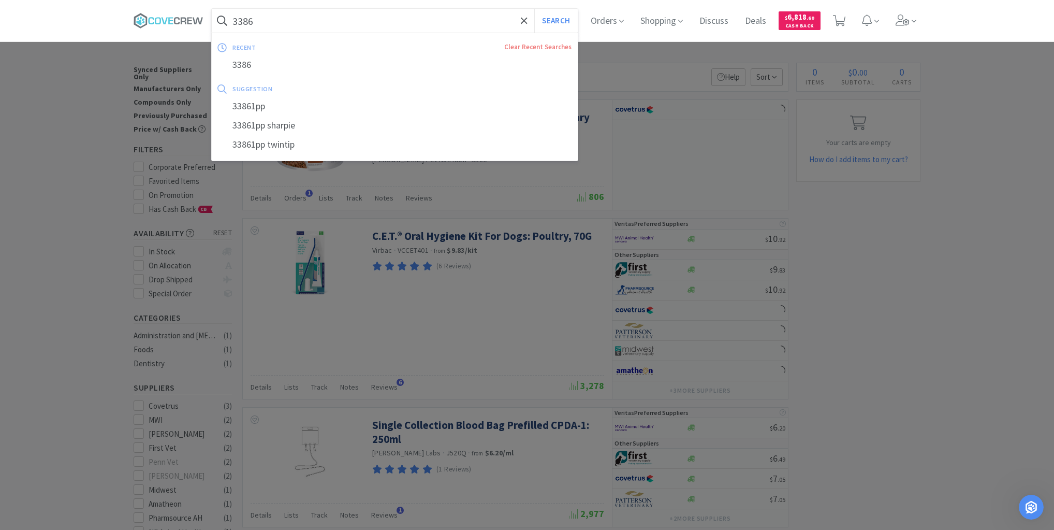
click at [309, 17] on input "3386" at bounding box center [395, 21] width 366 height 24
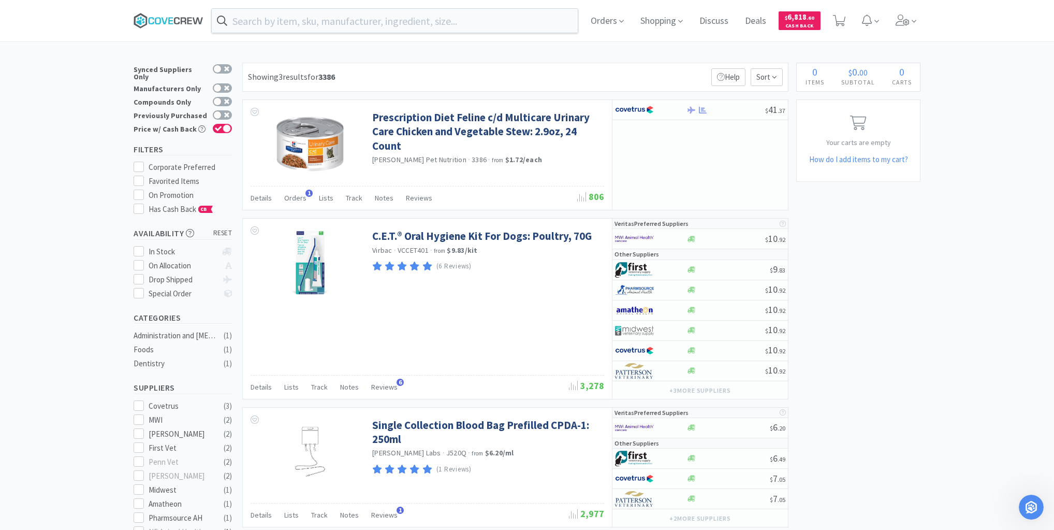
click at [177, 21] on icon at bounding box center [169, 21] width 70 height 16
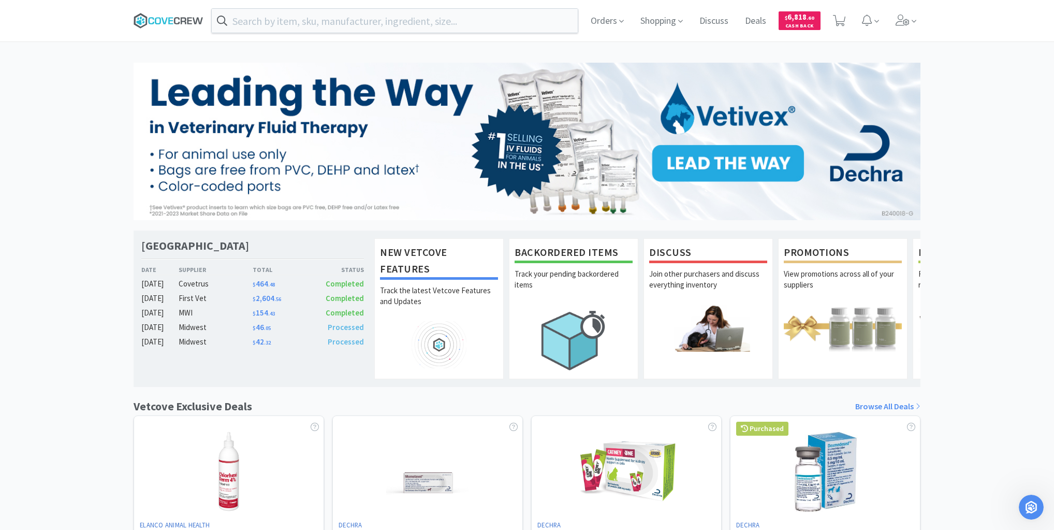
click at [178, 23] on icon at bounding box center [169, 21] width 70 height 16
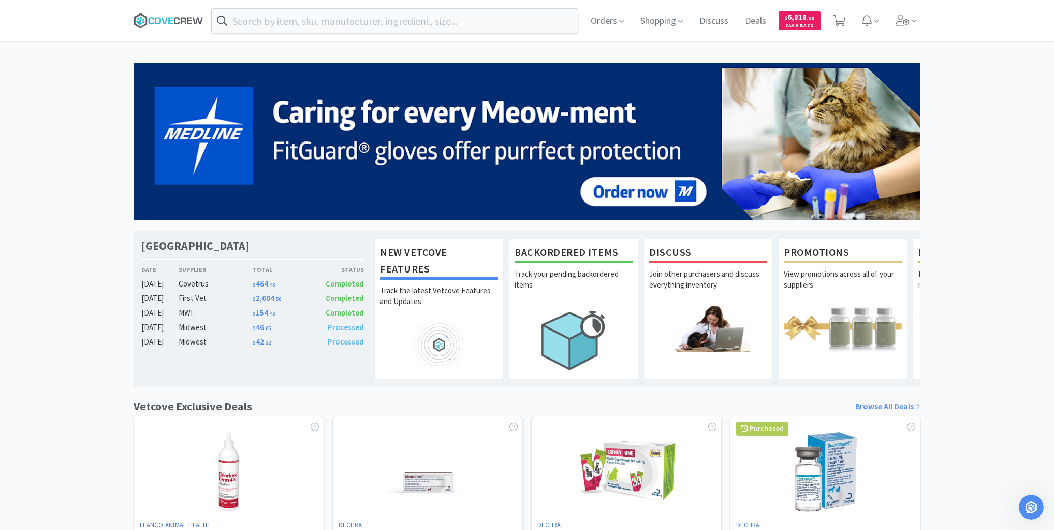
click at [157, 17] on icon at bounding box center [169, 21] width 70 height 16
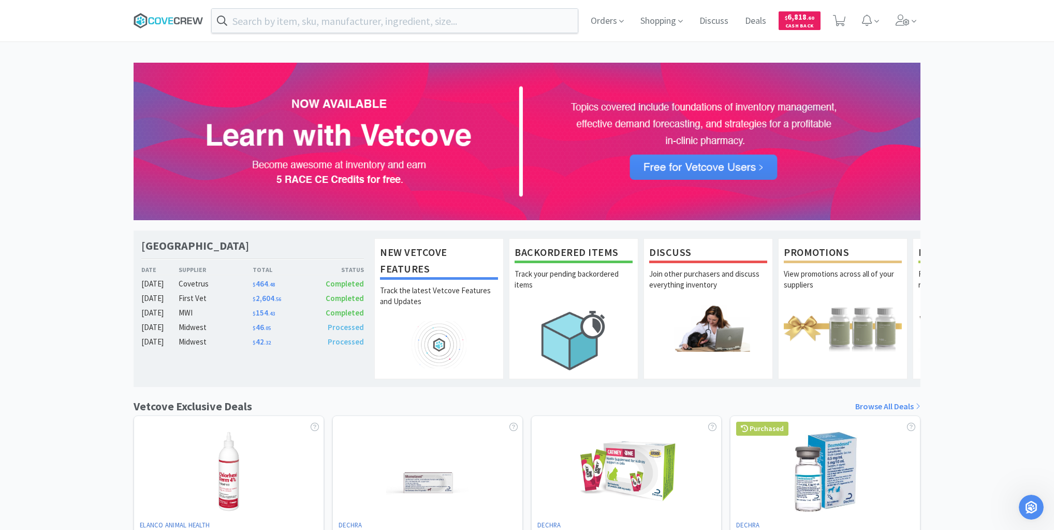
click at [163, 20] on icon at bounding box center [164, 20] width 6 height 7
